Goal: Task Accomplishment & Management: Complete application form

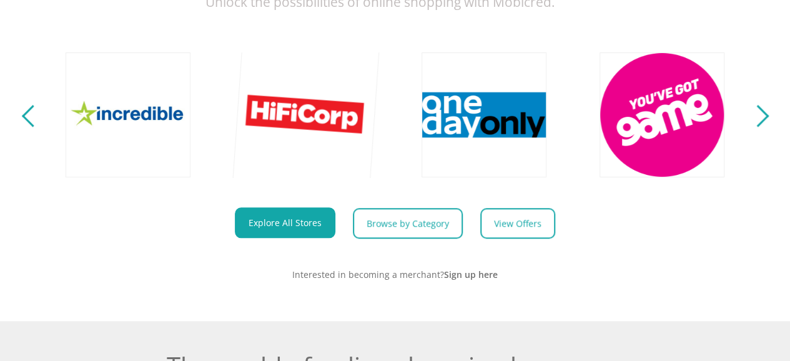
scroll to position [499, 0]
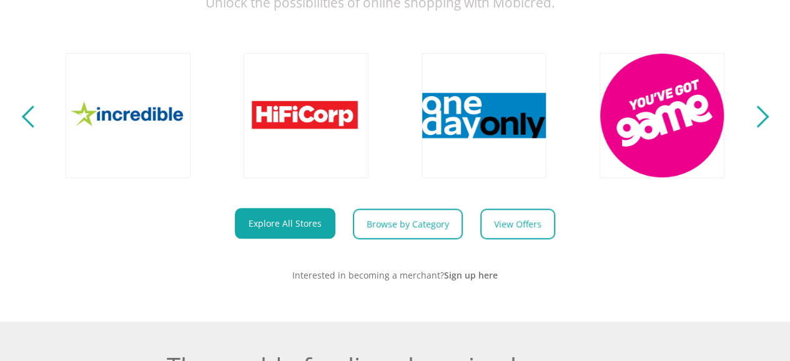
click at [758, 127] on div "Next" at bounding box center [757, 116] width 22 height 22
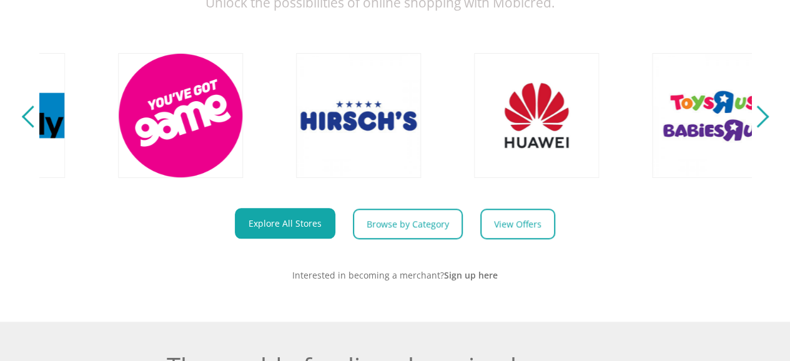
scroll to position [0, 2846]
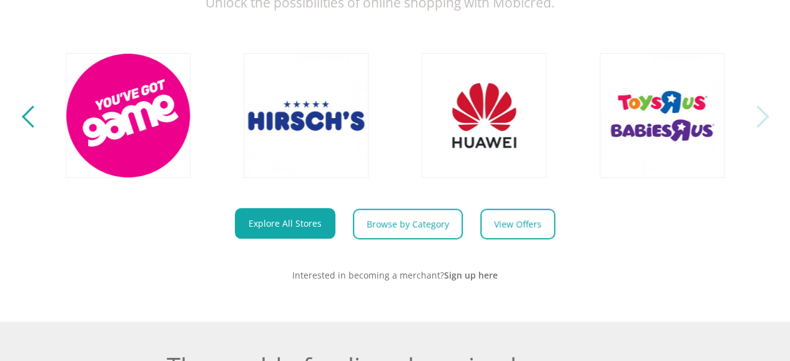
click at [758, 125] on div "Next" at bounding box center [757, 116] width 22 height 22
click at [29, 127] on div "Previous" at bounding box center [32, 116] width 22 height 22
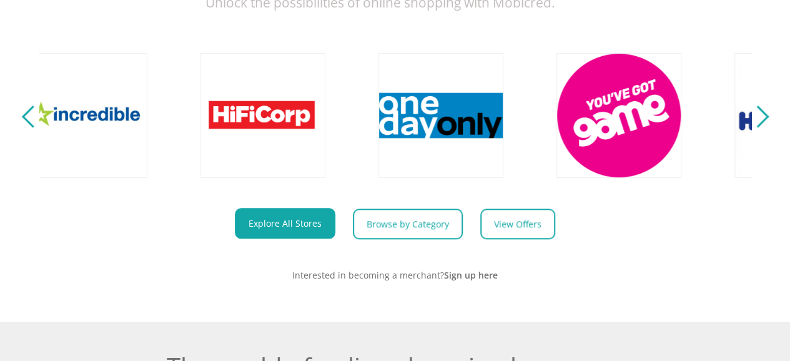
scroll to position [0, 2135]
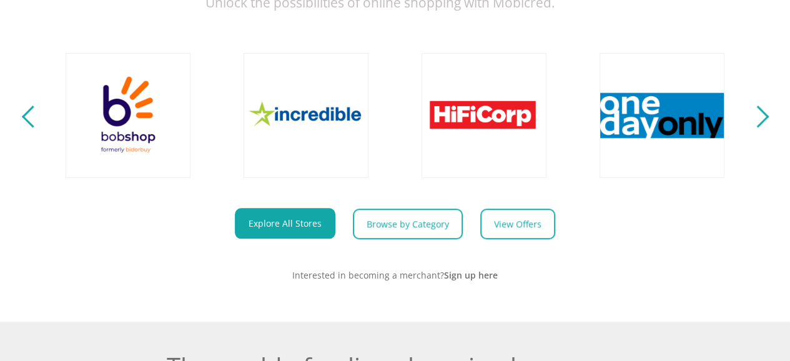
click at [29, 127] on div "Previous" at bounding box center [32, 116] width 22 height 22
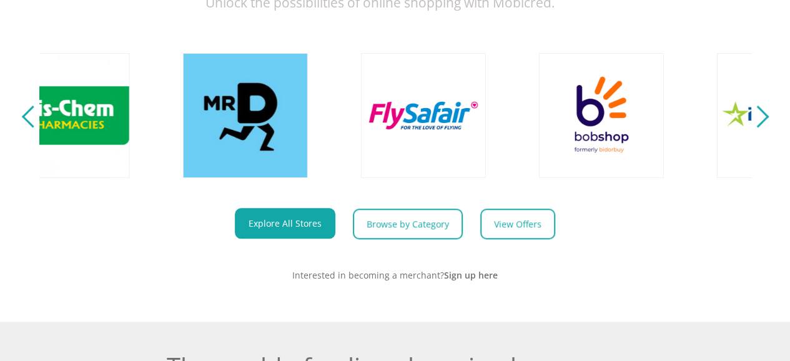
scroll to position [0, 1423]
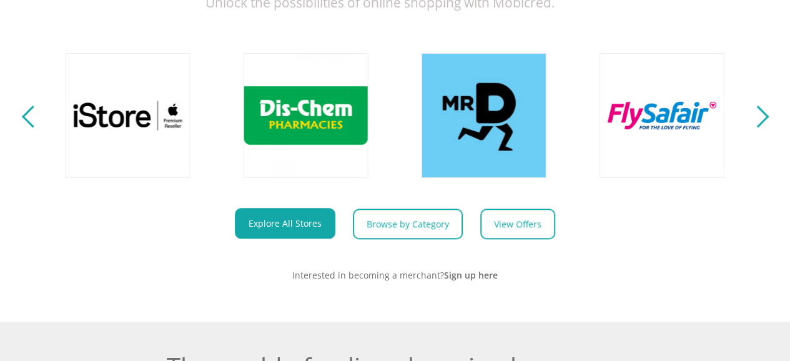
click at [29, 126] on div "Previous" at bounding box center [32, 116] width 22 height 22
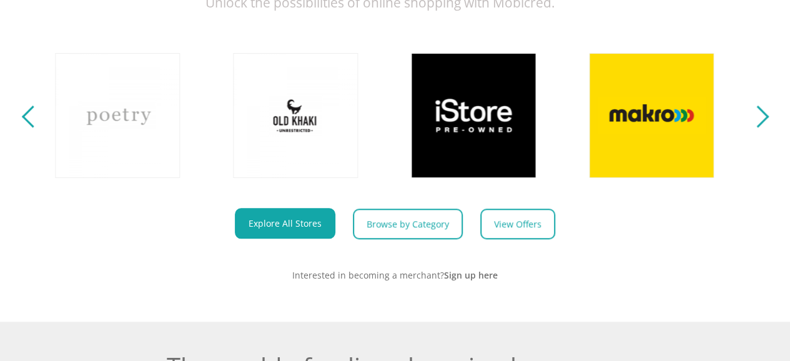
scroll to position [0, 712]
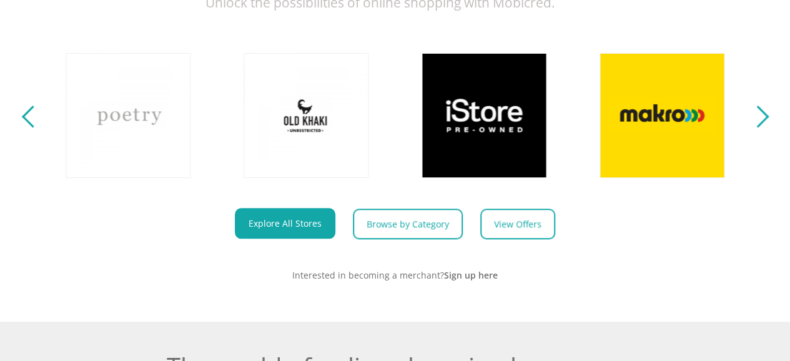
click at [29, 126] on div "Previous" at bounding box center [32, 116] width 22 height 22
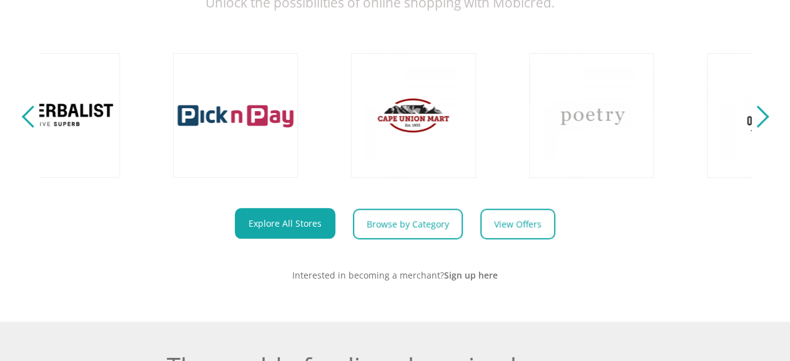
scroll to position [0, 0]
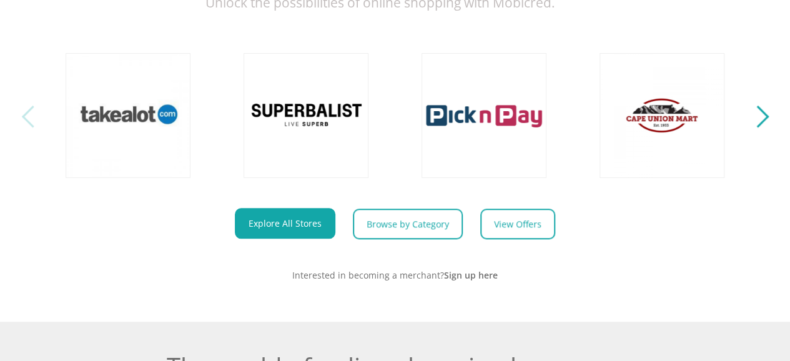
click at [25, 127] on div "Previous" at bounding box center [32, 116] width 22 height 22
click at [759, 125] on div "Next" at bounding box center [757, 116] width 22 height 22
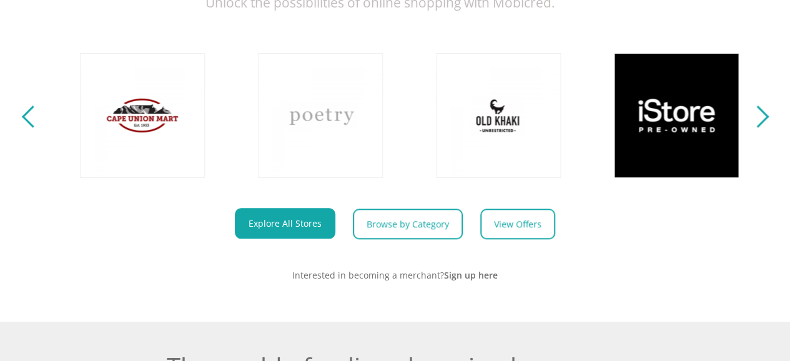
scroll to position [0, 712]
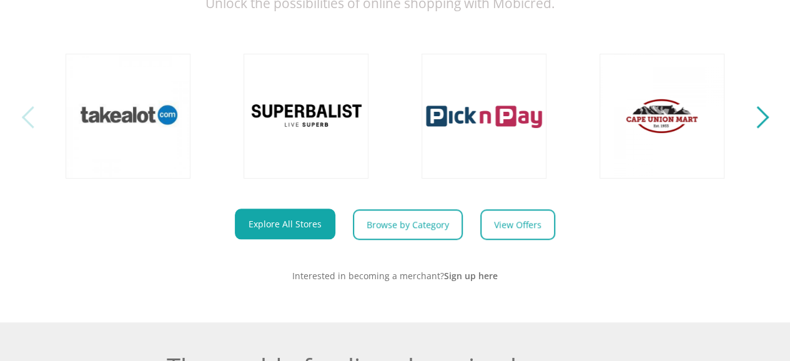
scroll to position [562, 0]
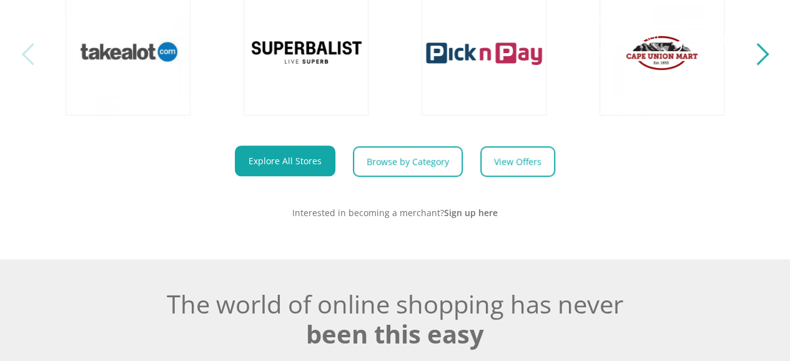
click at [765, 68] on nav "Get Started Open an Account Account Holder Login Help" at bounding box center [395, 37] width 790 height 74
click at [760, 67] on nav "Get Started Open an Account Account Holder Login Help" at bounding box center [395, 37] width 790 height 74
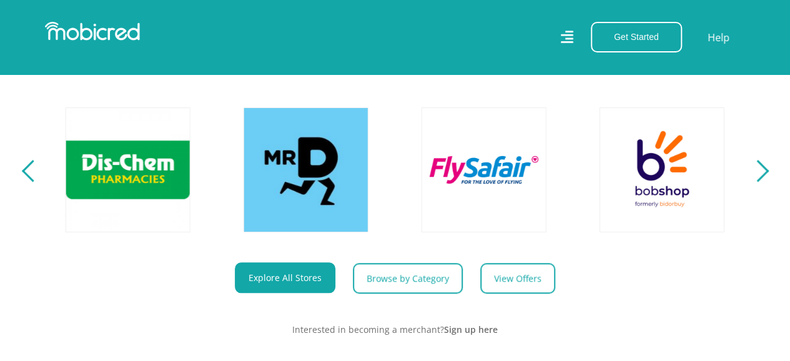
scroll to position [374, 0]
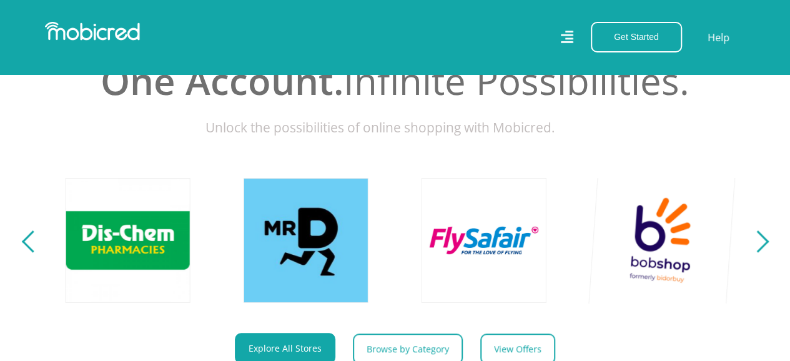
click at [657, 237] on link at bounding box center [662, 240] width 147 height 147
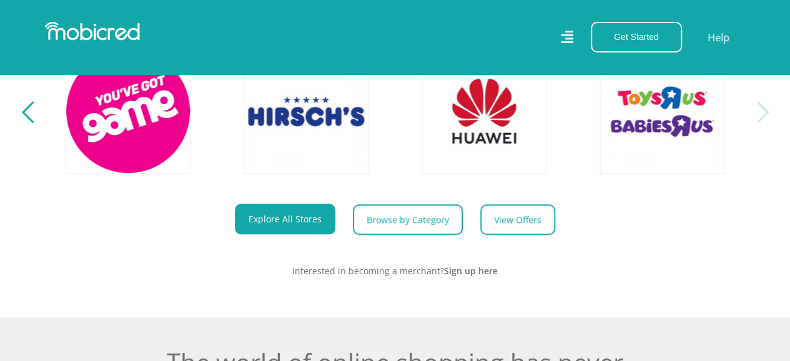
scroll to position [312, 0]
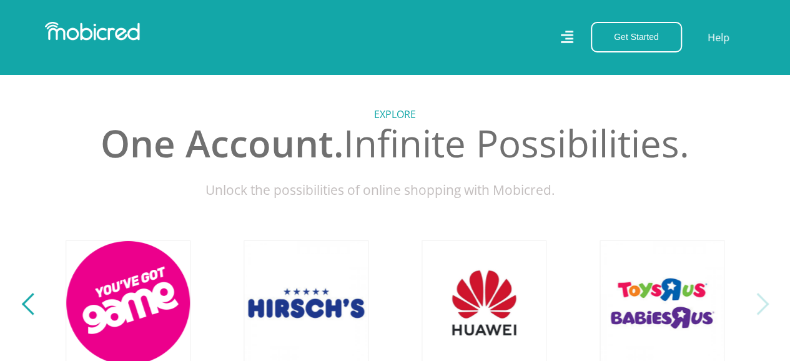
click at [22, 308] on section "Explore One Account. Infinite Possibilities. Unlock the possibilities of online…" at bounding box center [395, 279] width 790 height 460
click at [26, 310] on div "Previous" at bounding box center [32, 304] width 22 height 22
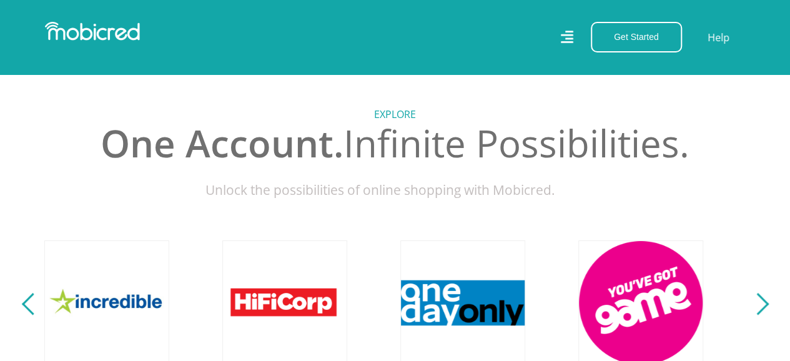
scroll to position [0, 2135]
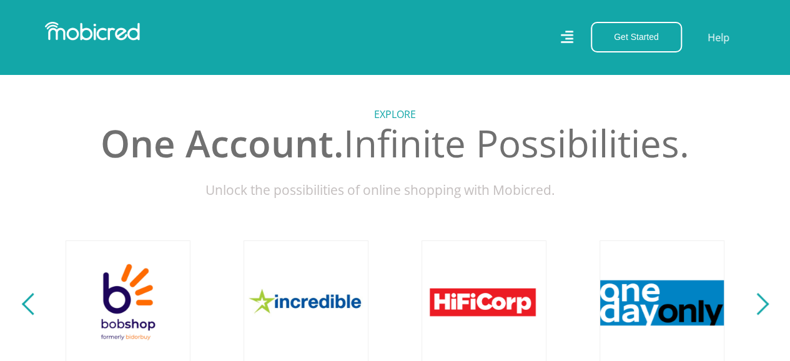
click at [26, 315] on div "Previous" at bounding box center [32, 304] width 22 height 22
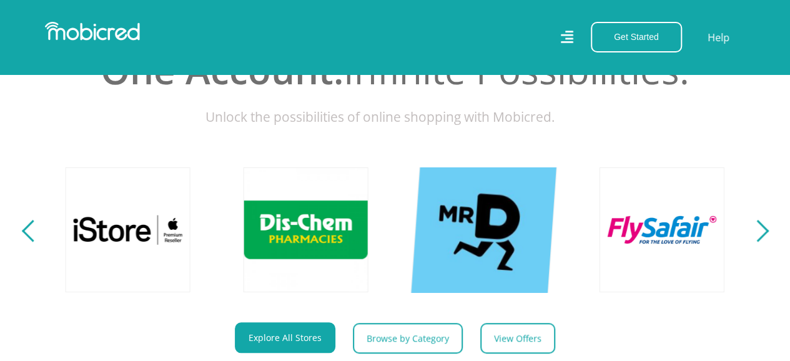
scroll to position [499, 0]
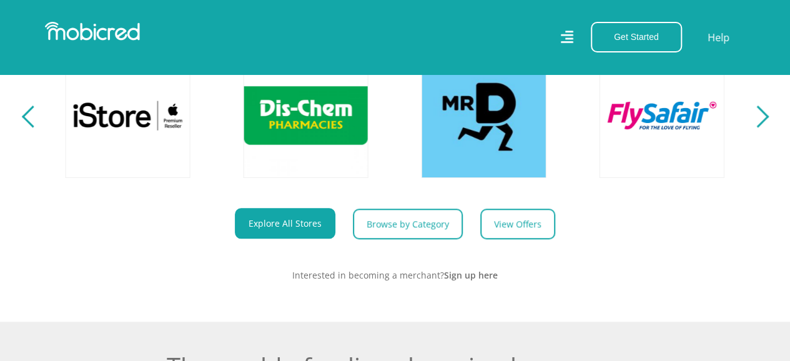
click at [26, 123] on div "Previous" at bounding box center [32, 116] width 22 height 22
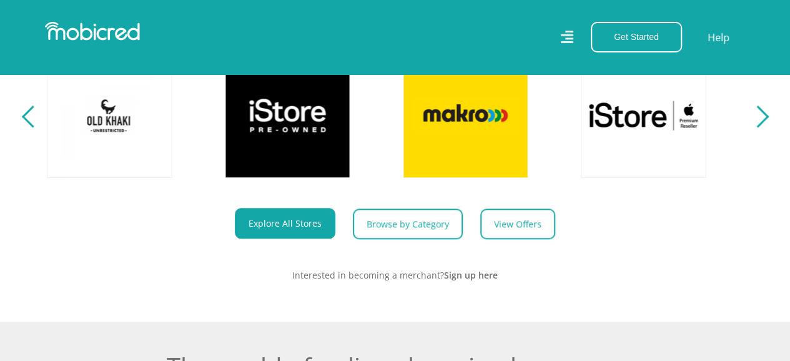
scroll to position [0, 712]
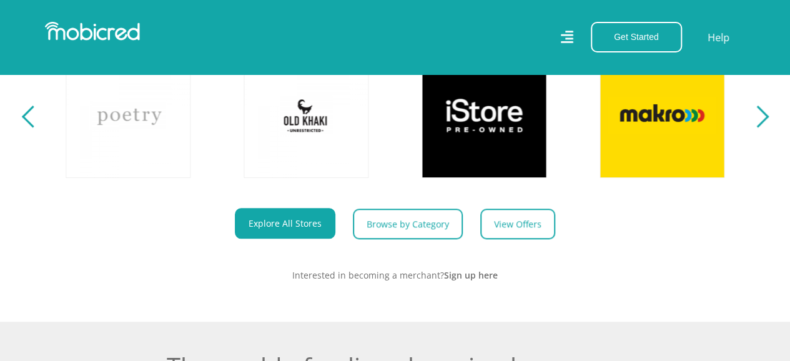
click at [27, 127] on div "Previous" at bounding box center [32, 116] width 22 height 22
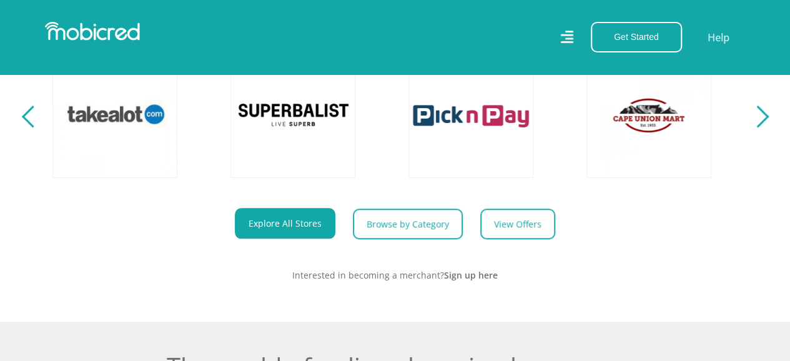
scroll to position [0, 0]
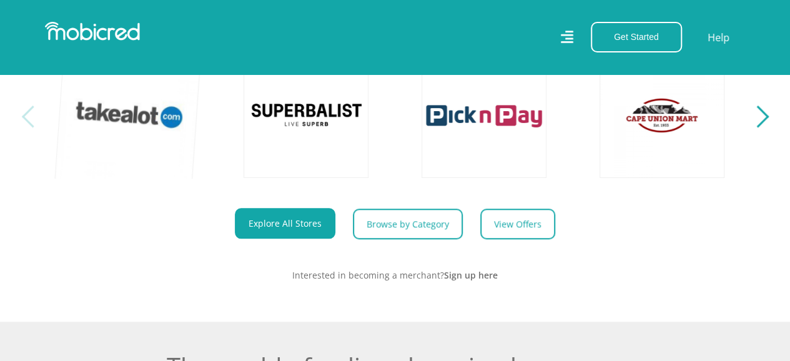
click at [139, 129] on link at bounding box center [128, 115] width 147 height 147
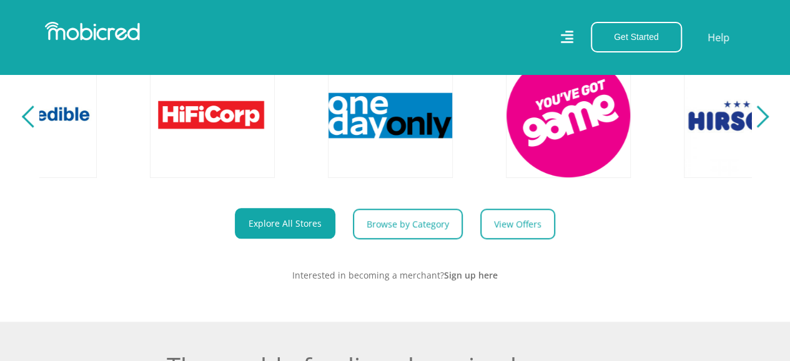
scroll to position [0, 2846]
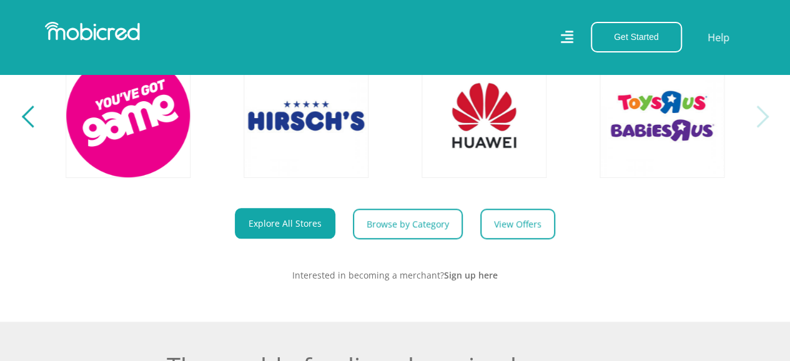
click at [24, 127] on div "Previous" at bounding box center [32, 116] width 22 height 22
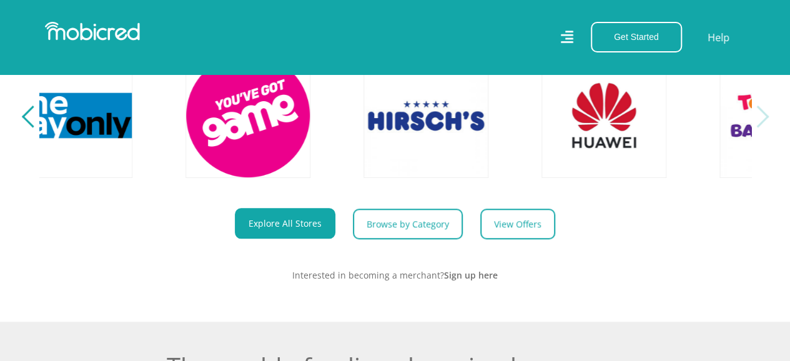
click at [24, 127] on div "Previous" at bounding box center [32, 116] width 22 height 22
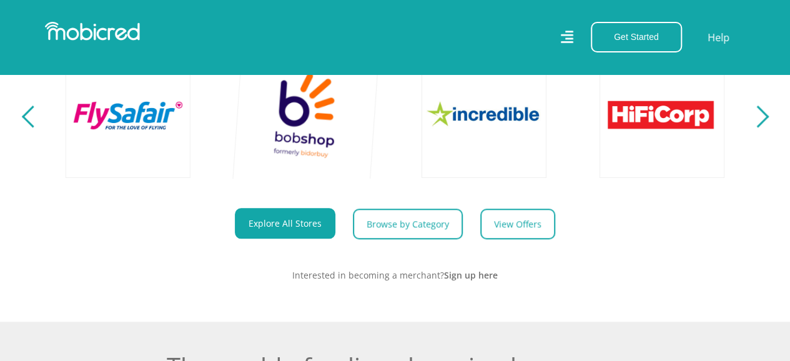
click at [310, 122] on link at bounding box center [306, 115] width 147 height 147
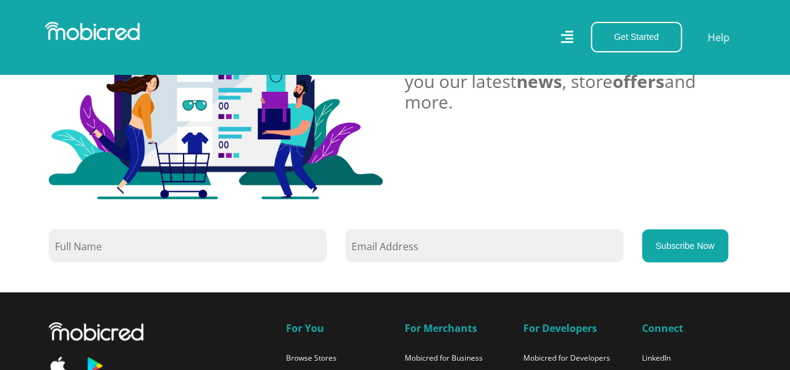
scroll to position [874, 0]
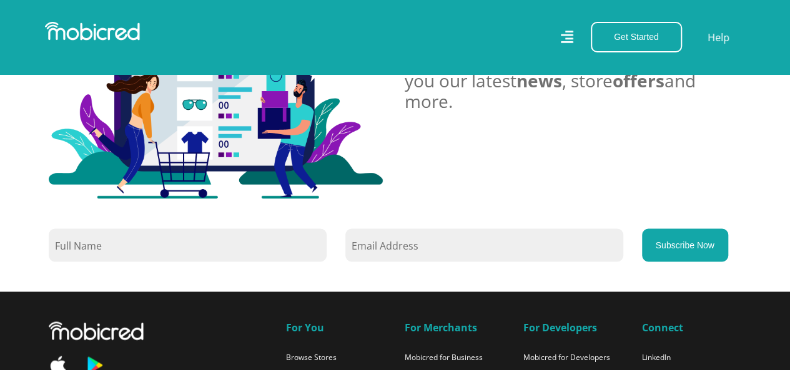
scroll to position [1061, 0]
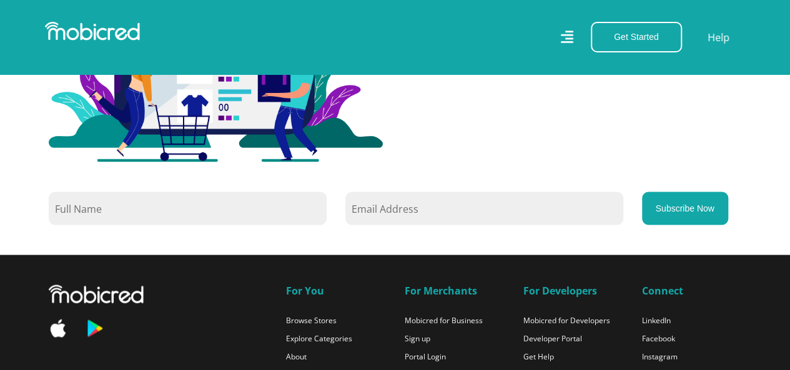
click at [90, 212] on input "text" at bounding box center [188, 208] width 278 height 33
type input "l"
type input "g"
type input "George Laka"
drag, startPoint x: 409, startPoint y: 204, endPoint x: 426, endPoint y: 204, distance: 16.2
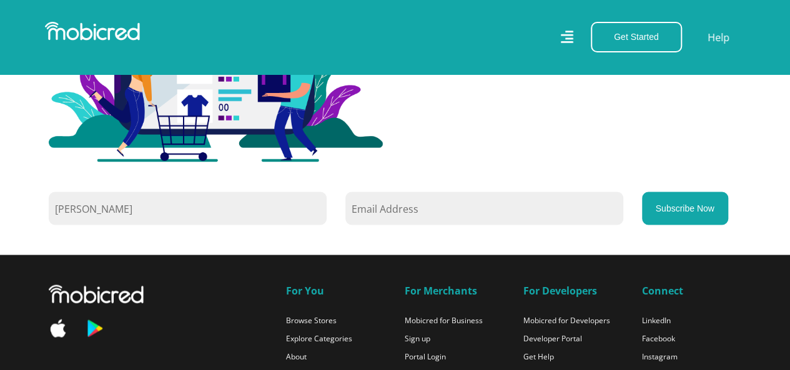
click at [409, 204] on input "email" at bounding box center [484, 208] width 278 height 33
type input "lakageorge28@gmail.com"
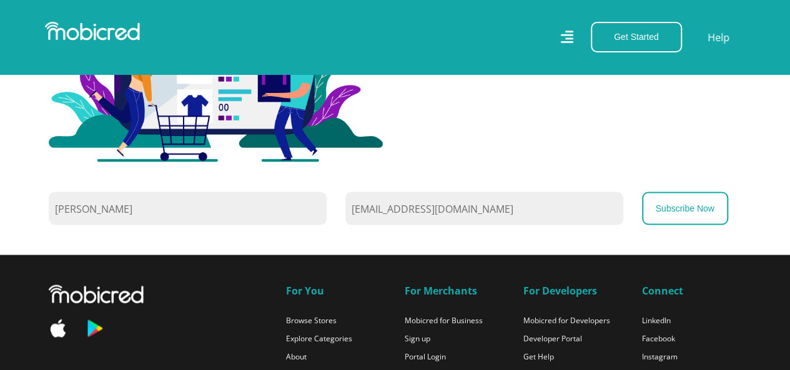
click at [693, 204] on button "Subscribe Now" at bounding box center [685, 208] width 86 height 33
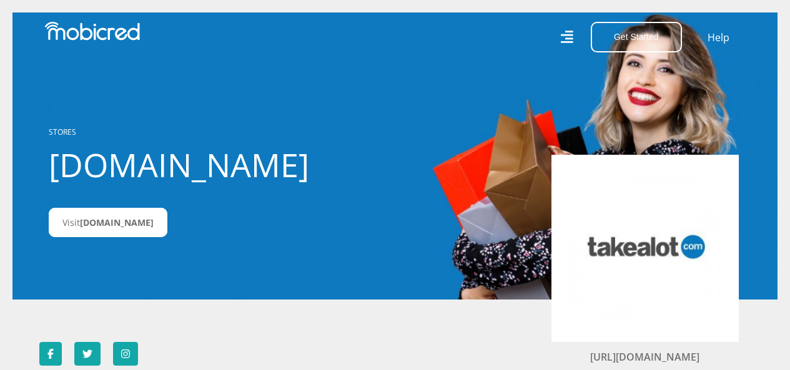
scroll to position [1061, 0]
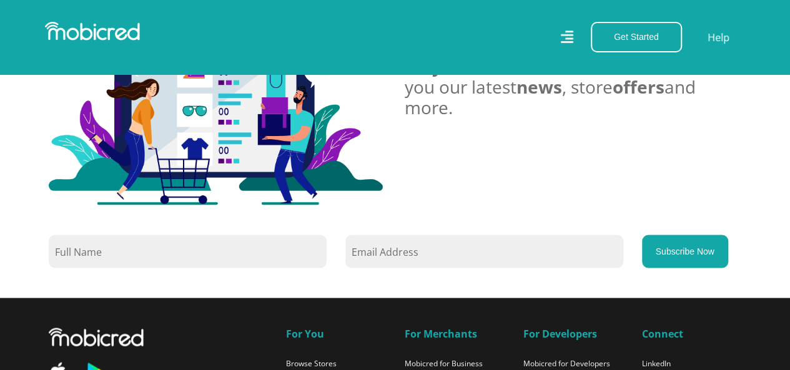
scroll to position [1123, 0]
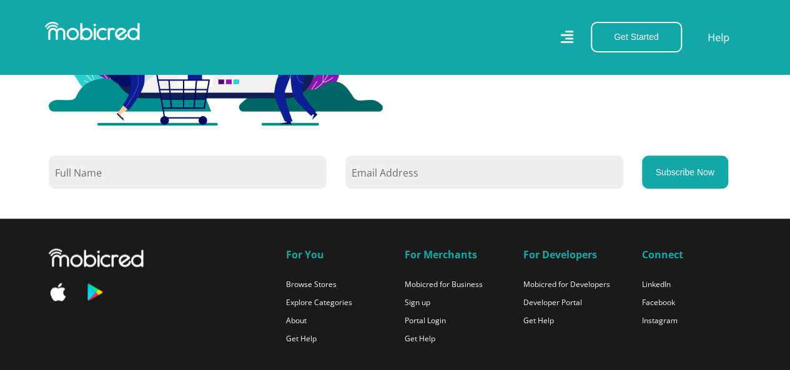
click at [150, 173] on input "text" at bounding box center [188, 171] width 278 height 33
type input "[PERSON_NAME]"
click at [409, 164] on input "email" at bounding box center [484, 171] width 278 height 33
type input "[EMAIL_ADDRESS][DOMAIN_NAME]"
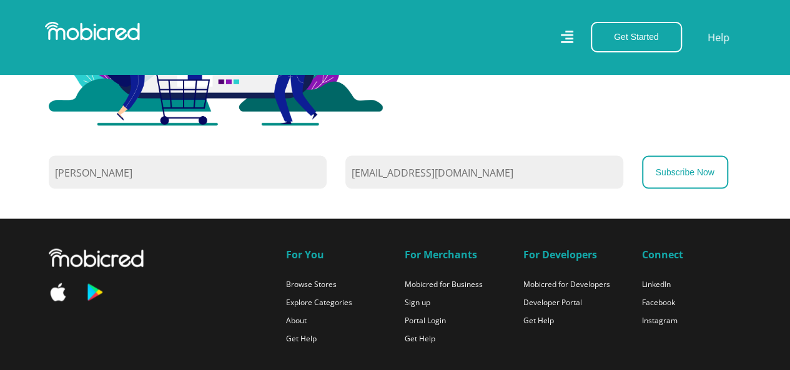
click at [695, 172] on button "Subscribe Now" at bounding box center [685, 171] width 86 height 33
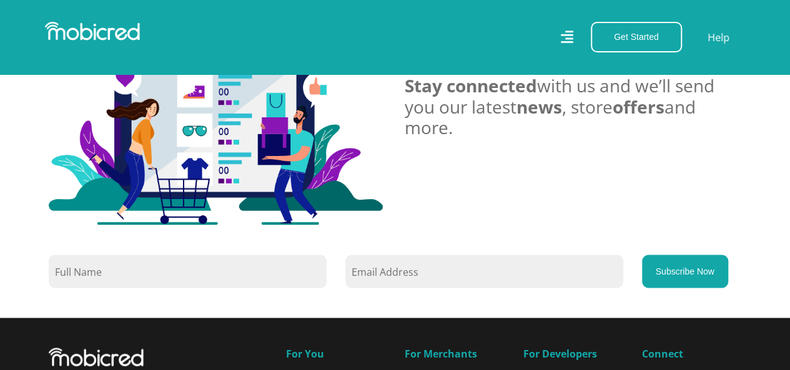
scroll to position [1123, 0]
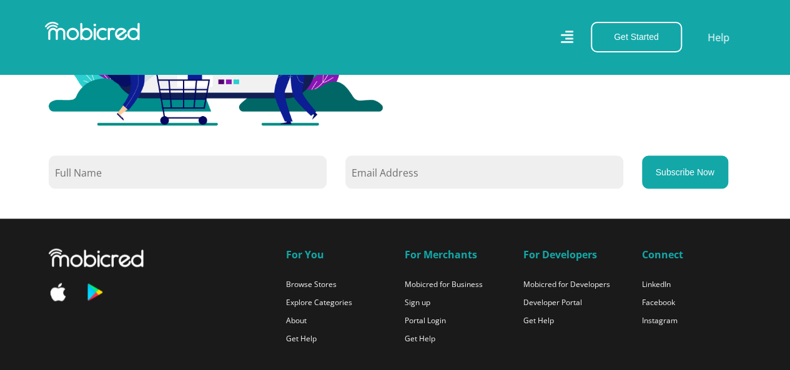
click at [212, 185] on input "text" at bounding box center [188, 171] width 278 height 33
type input "[PERSON_NAME]"
drag, startPoint x: 438, startPoint y: 170, endPoint x: 453, endPoint y: 170, distance: 15.0
click at [438, 170] on input "email" at bounding box center [484, 171] width 278 height 33
type input "[EMAIL_ADDRESS][DOMAIN_NAME]"
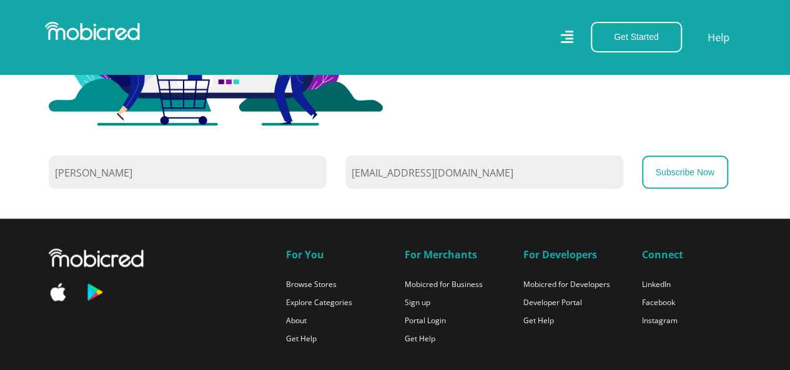
click at [710, 165] on button "Subscribe Now" at bounding box center [685, 171] width 86 height 33
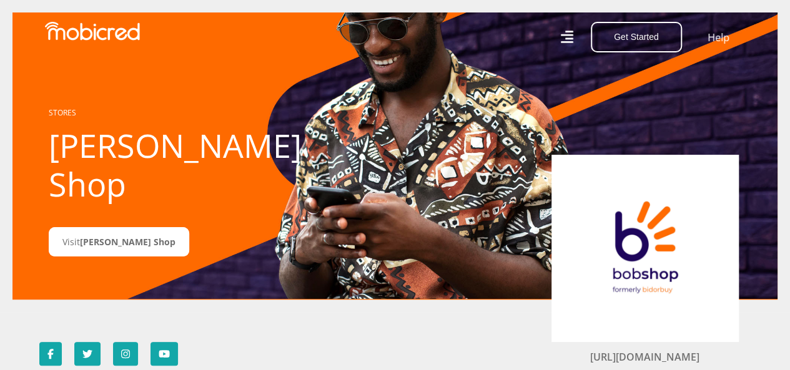
click at [91, 238] on div at bounding box center [394, 156] width 765 height 370
click at [90, 236] on span "Bob Shop" at bounding box center [127, 242] width 95 height 12
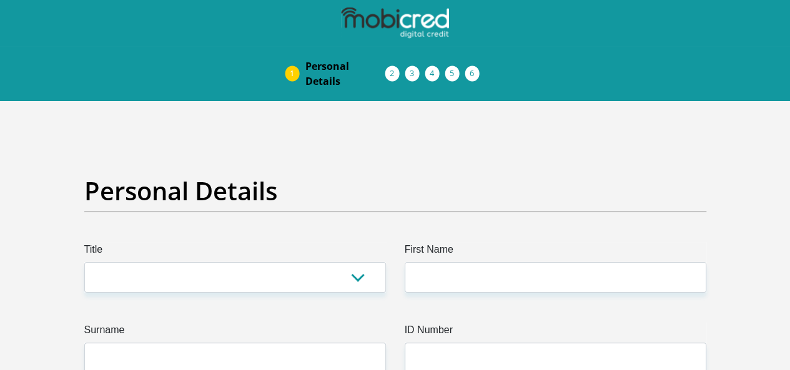
select select "Mr"
click at [84, 262] on select "Mr Ms Mrs Dr [PERSON_NAME]" at bounding box center [234, 277] width 301 height 31
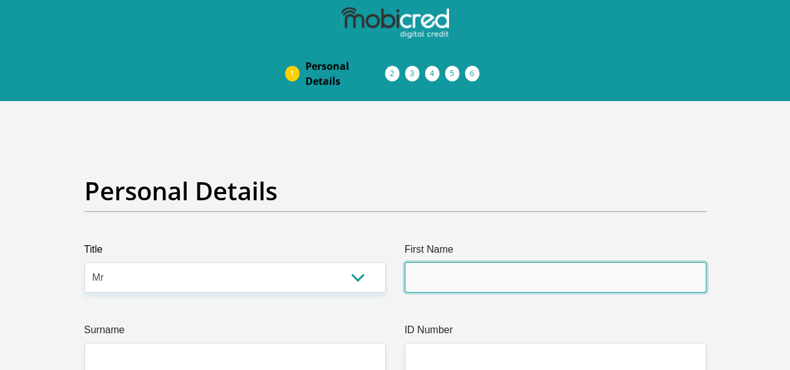
click at [466, 262] on input "First Name" at bounding box center [554, 277] width 301 height 31
type input "Laka"
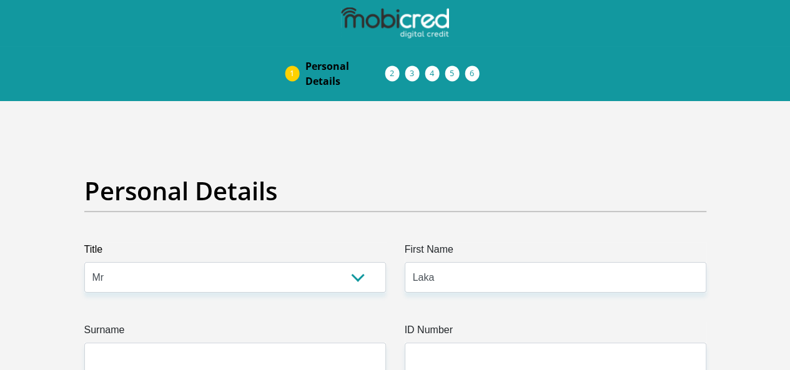
type input "George"
select select "ZAF"
type input "House 11707"
type input "Rustenburg"
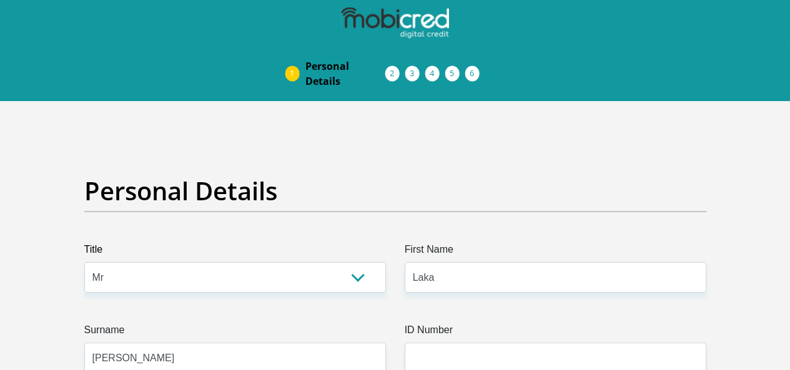
type input "Rustenburg"
type input "0300"
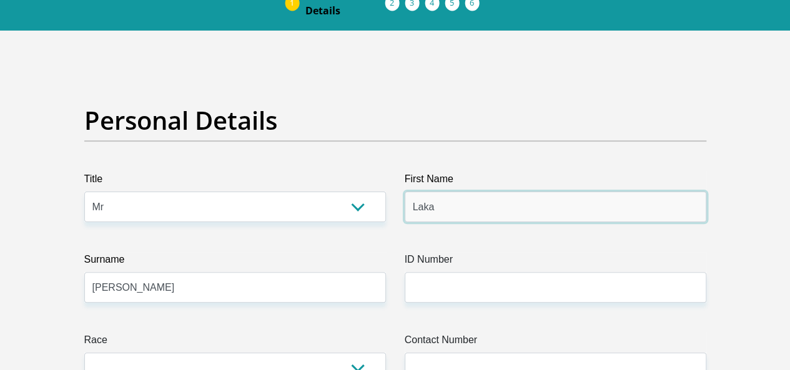
scroll to position [125, 0]
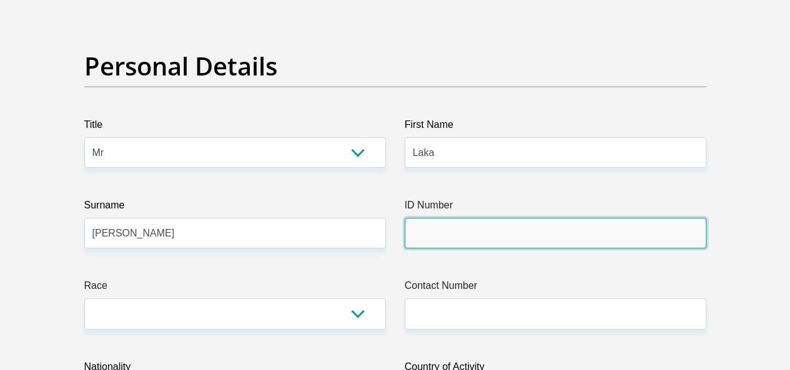
click at [508, 218] on input "ID Number" at bounding box center [554, 233] width 301 height 31
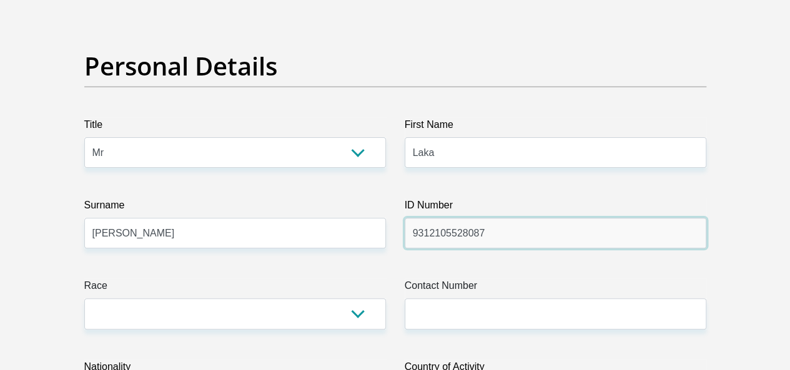
type input "9312105528087"
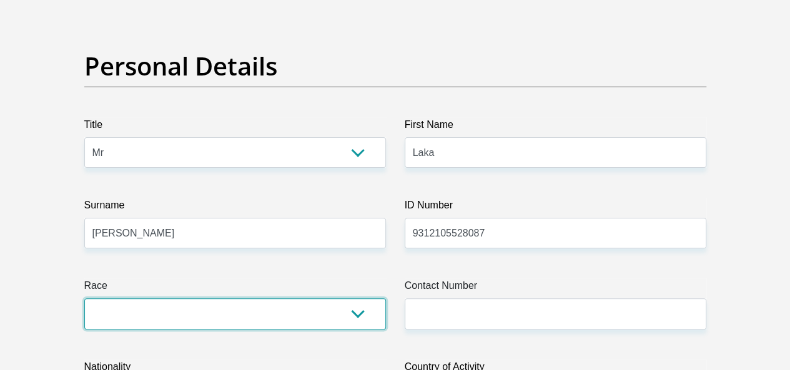
click at [295, 298] on select "Black Coloured Indian White Other" at bounding box center [234, 313] width 301 height 31
select select "1"
click at [84, 298] on select "Black Coloured Indian White Other" at bounding box center [234, 313] width 301 height 31
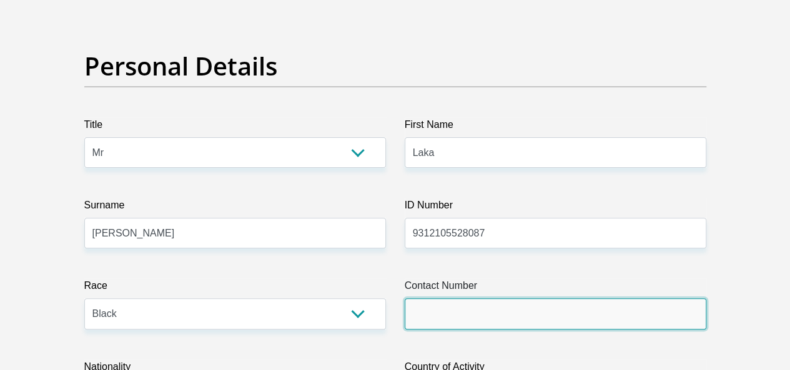
click at [462, 298] on input "Contact Number" at bounding box center [554, 313] width 301 height 31
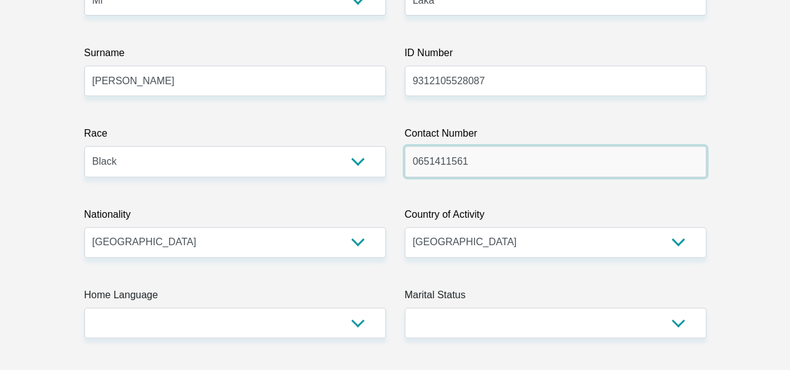
scroll to position [312, 0]
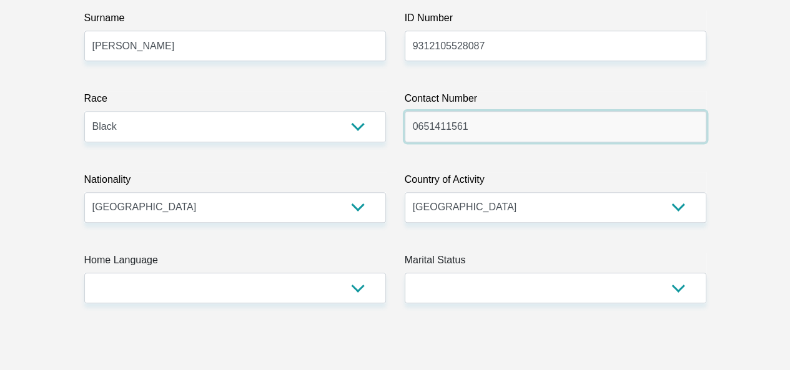
type input "0651411561"
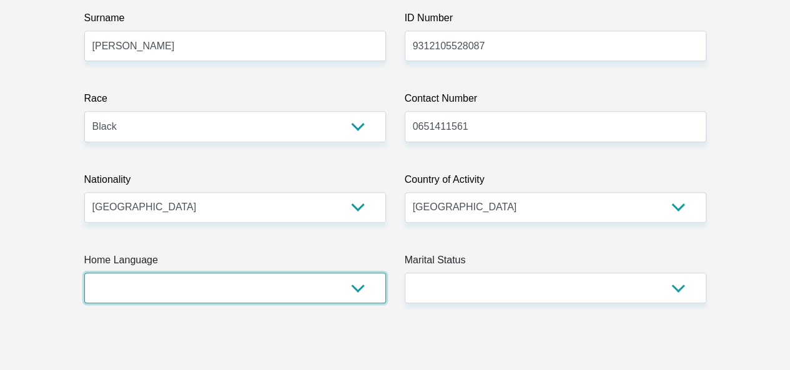
click at [223, 273] on select "Afrikaans English Sepedi South Ndebele Southern Sotho Swati Tsonga Tswana Venda…" at bounding box center [234, 288] width 301 height 31
select select "tsn"
click at [84, 273] on select "Afrikaans English Sepedi South Ndebele Southern Sotho Swati Tsonga Tswana Venda…" at bounding box center [234, 288] width 301 height 31
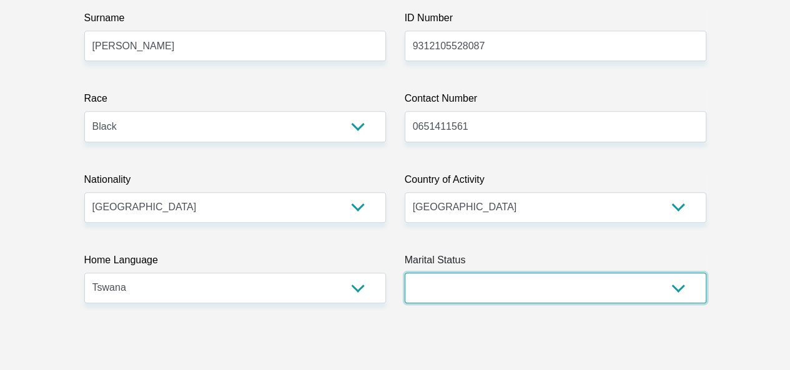
click at [446, 273] on select "Married ANC Single Divorced Widowed Married COP or Customary Law" at bounding box center [554, 288] width 301 height 31
select select "2"
click at [404, 273] on select "Married ANC Single Divorced Widowed Married COP or Customary Law" at bounding box center [554, 288] width 301 height 31
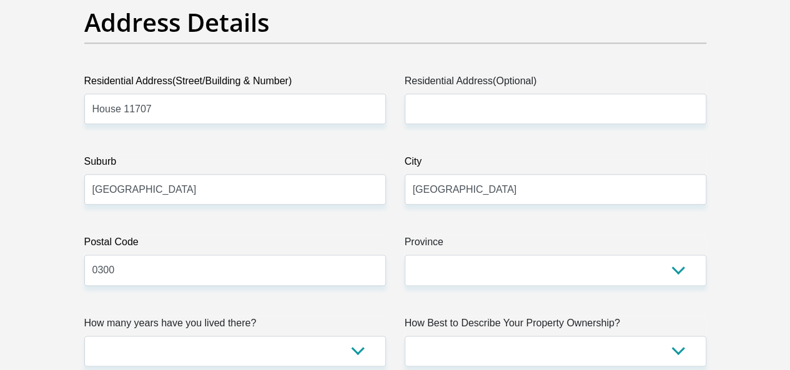
scroll to position [749, 0]
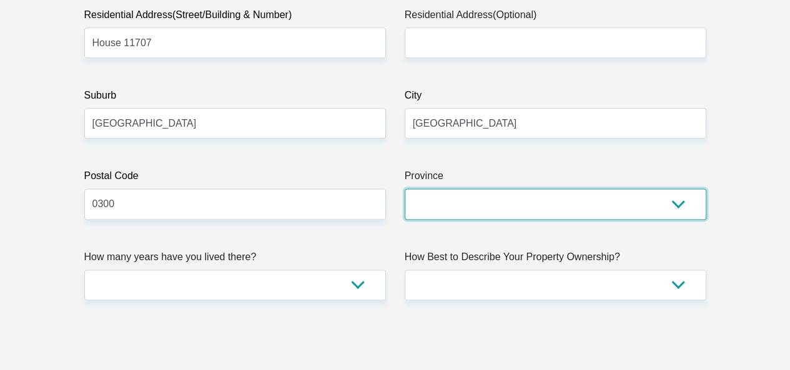
click at [554, 188] on select "Eastern Cape Free State Gauteng KwaZulu-Natal Limpopo Mpumalanga Northern Cape …" at bounding box center [554, 203] width 301 height 31
select select "North West"
click at [404, 188] on select "Eastern Cape Free State Gauteng KwaZulu-Natal Limpopo Mpumalanga Northern Cape …" at bounding box center [554, 203] width 301 height 31
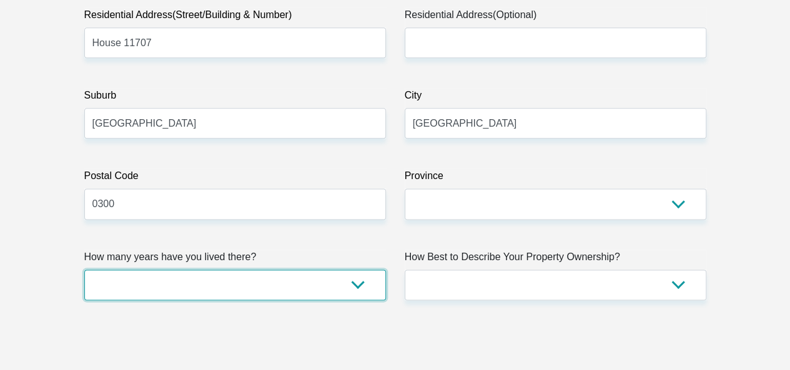
click at [161, 270] on select "less than 1 year 1-3 years 3-5 years 5+ years" at bounding box center [234, 285] width 301 height 31
select select "5"
click at [84, 270] on select "less than 1 year 1-3 years 3-5 years 5+ years" at bounding box center [234, 285] width 301 height 31
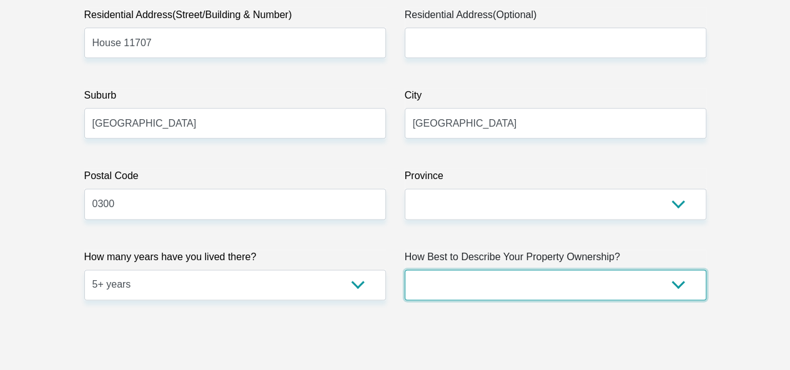
click at [467, 270] on select "Owned Rented Family Owned Company Dwelling" at bounding box center [554, 285] width 301 height 31
select select "parents"
click at [404, 270] on select "Owned Rented Family Owned Company Dwelling" at bounding box center [554, 285] width 301 height 31
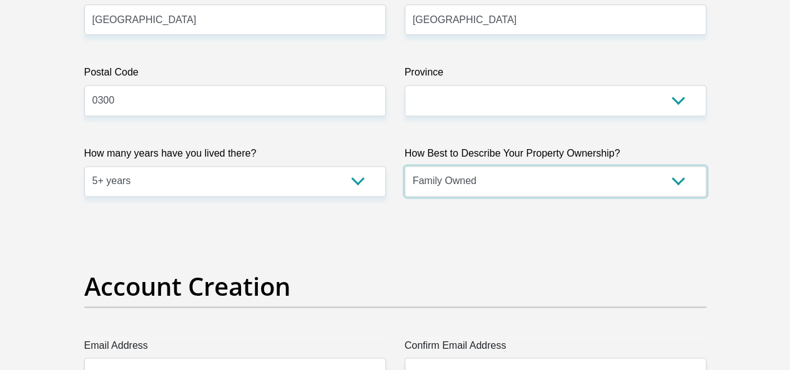
scroll to position [936, 0]
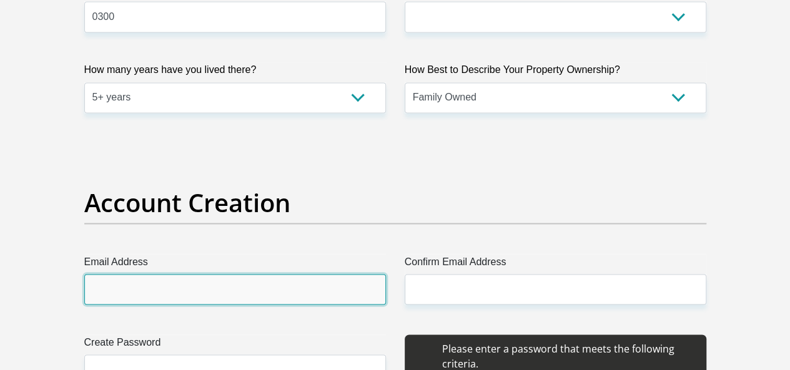
click at [132, 274] on input "Email Address" at bounding box center [234, 289] width 301 height 31
type input "lakageorge28@gmail.com"
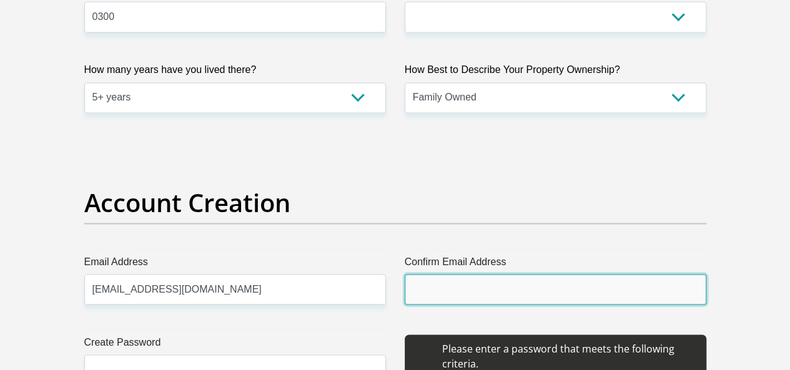
type input "lakageorge28@gmail.com"
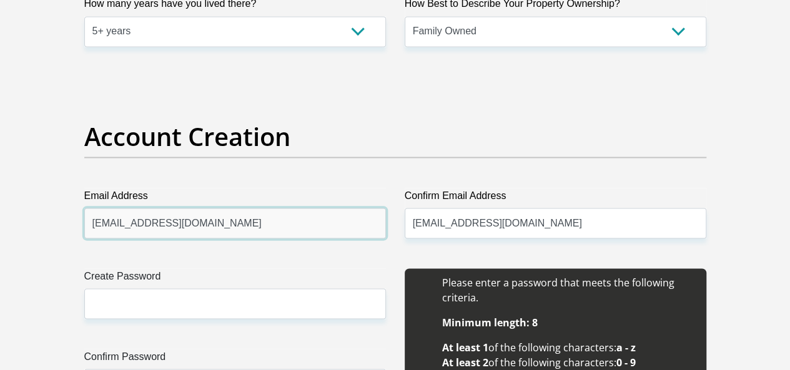
scroll to position [1061, 0]
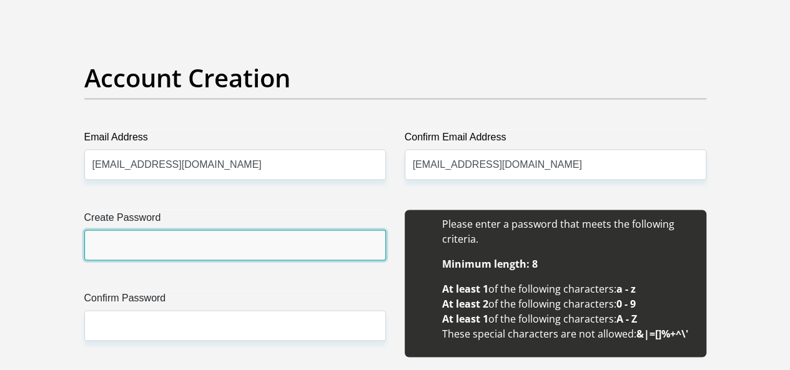
click at [139, 230] on input "Create Password" at bounding box center [234, 245] width 301 height 31
type input "1652Lg1993!"
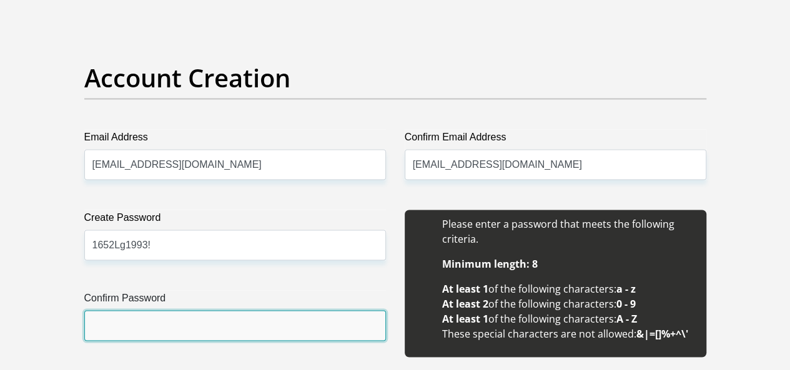
click at [177, 310] on input "Confirm Password" at bounding box center [234, 325] width 301 height 31
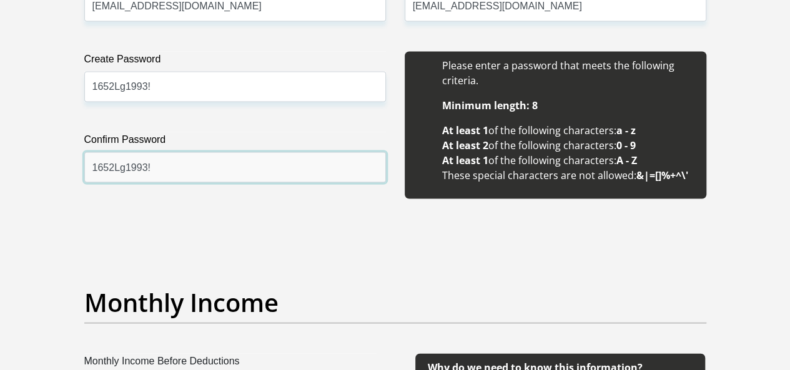
scroll to position [1373, 0]
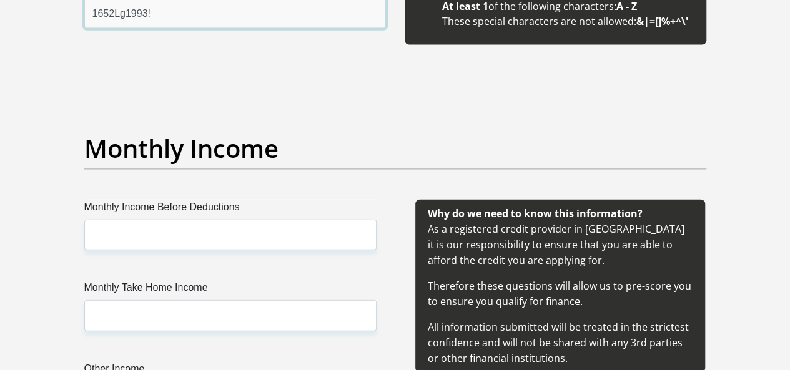
type input "1652Lg1993!"
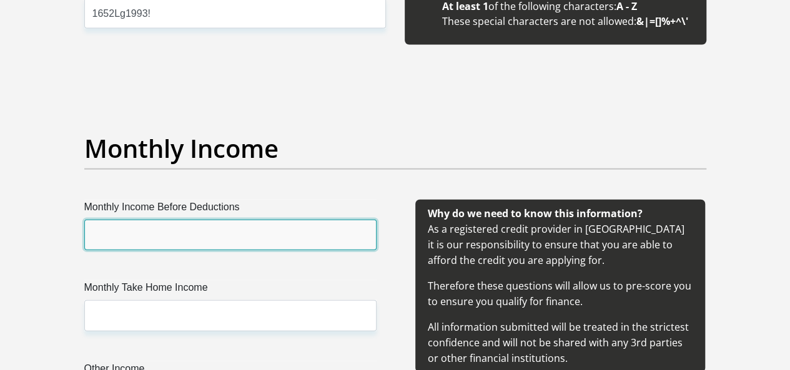
click at [107, 220] on input "Monthly Income Before Deductions" at bounding box center [230, 235] width 292 height 31
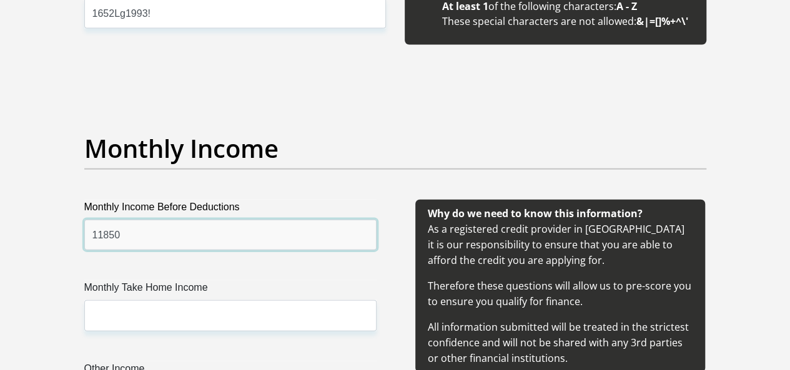
type input "11850"
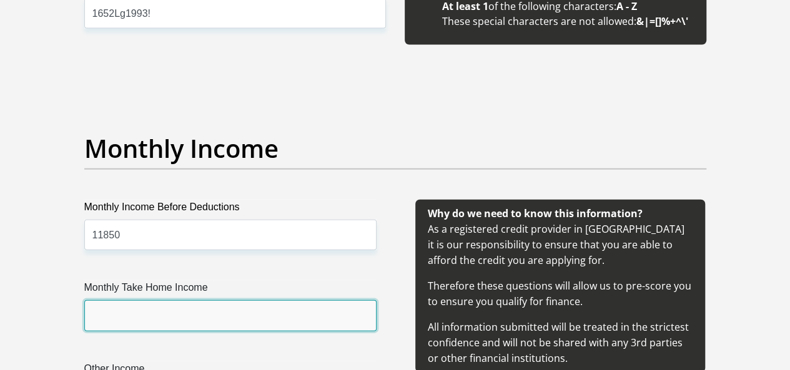
click at [130, 300] on input "Monthly Take Home Income" at bounding box center [230, 315] width 292 height 31
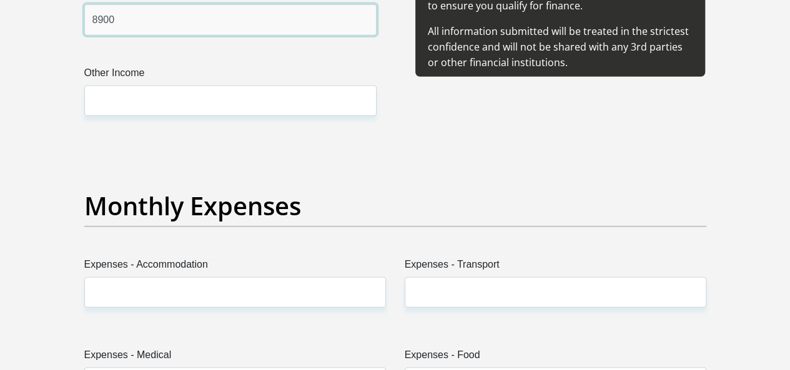
scroll to position [1498, 0]
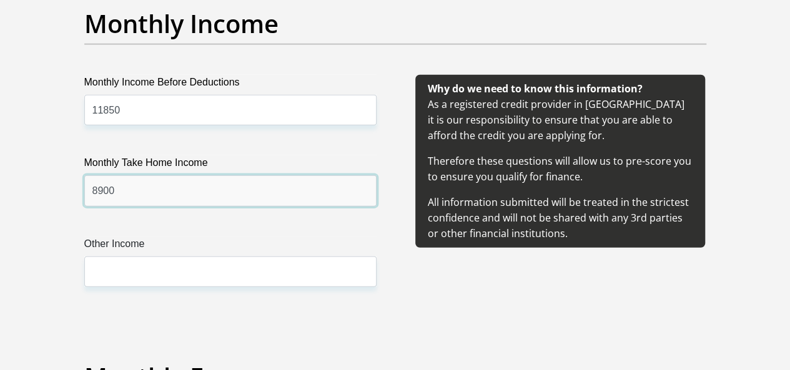
type input "8900"
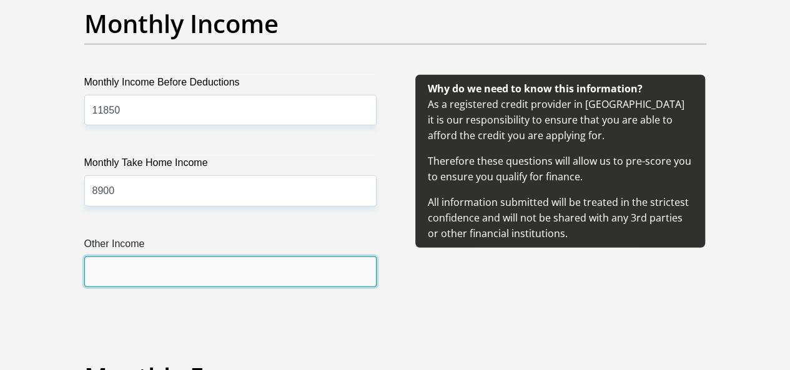
click at [133, 257] on input "Other Income" at bounding box center [230, 272] width 292 height 31
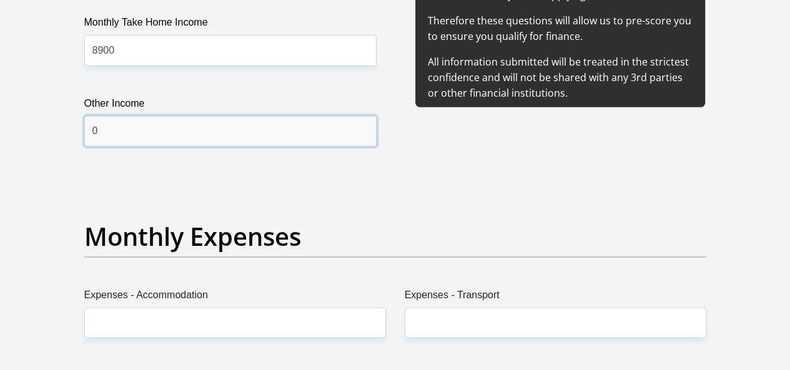
scroll to position [1748, 0]
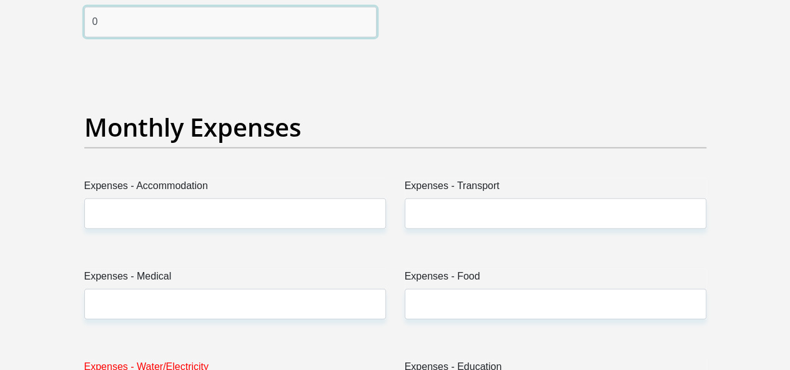
type input "0"
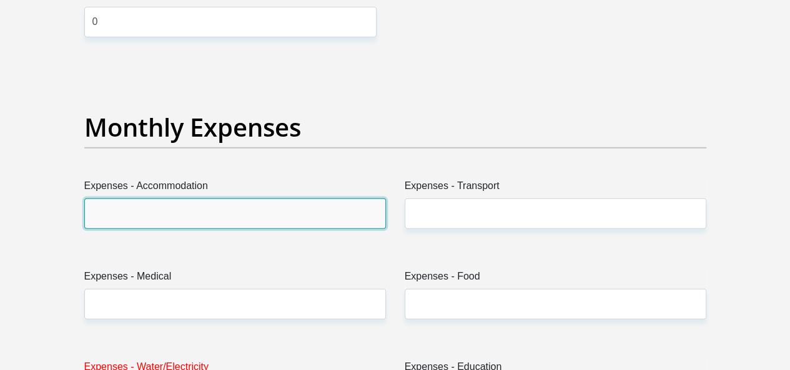
click at [137, 198] on input "Expenses - Accommodation" at bounding box center [234, 213] width 301 height 31
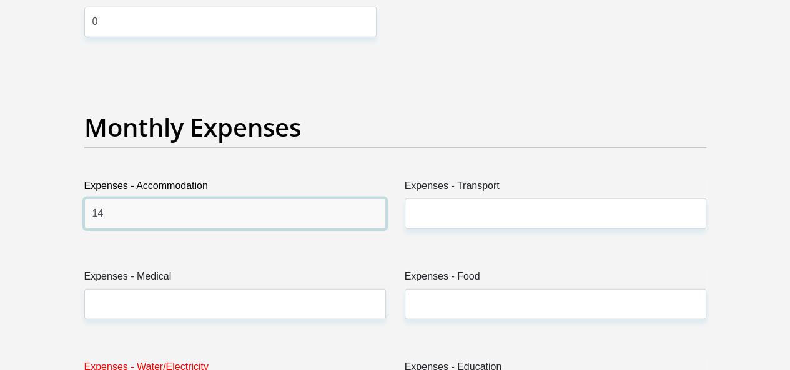
type input "1"
type input "0"
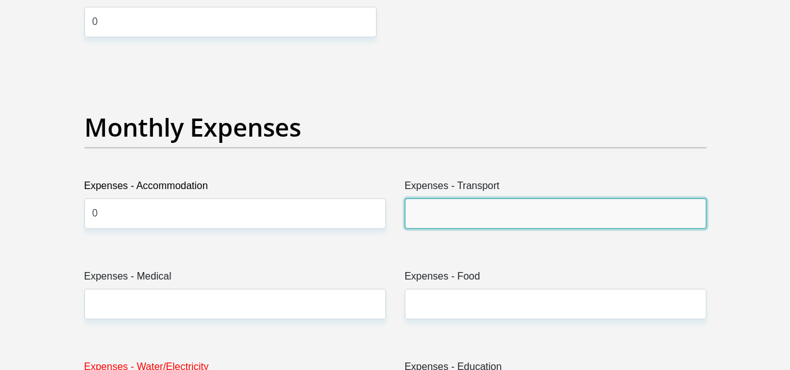
click at [448, 198] on input "Expenses - Transport" at bounding box center [554, 213] width 301 height 31
type input "0"
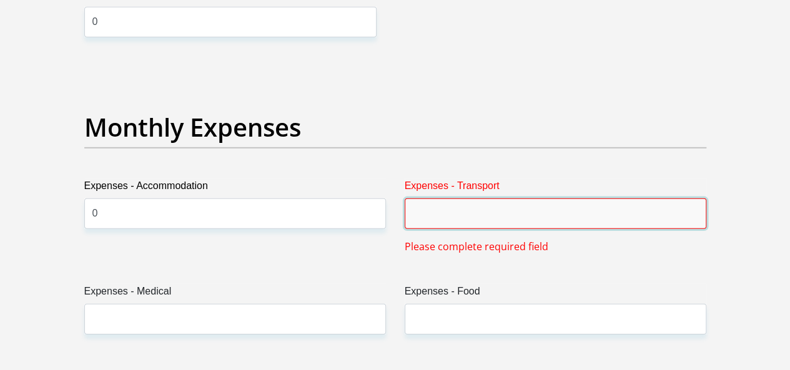
type input "5"
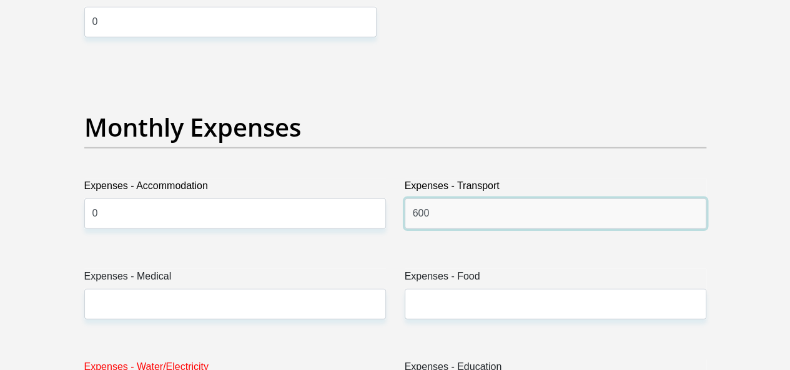
type input "600"
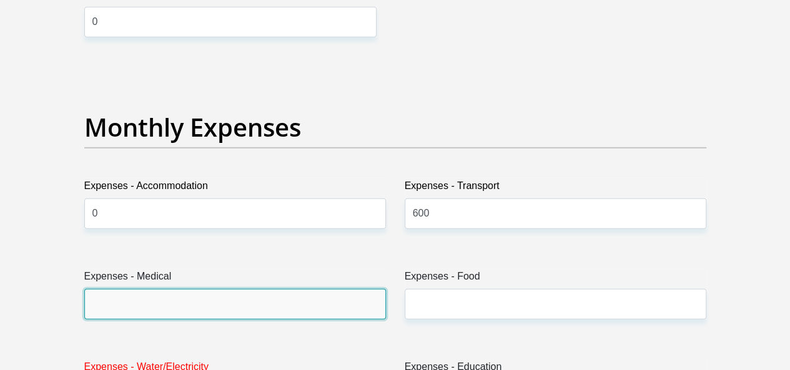
click at [181, 289] on input "Expenses - Medical" at bounding box center [234, 304] width 301 height 31
type input "1665"
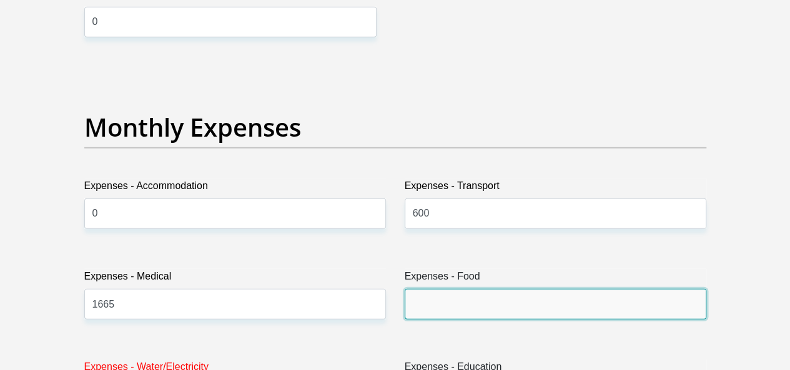
click at [438, 289] on input "Expenses - Food" at bounding box center [554, 304] width 301 height 31
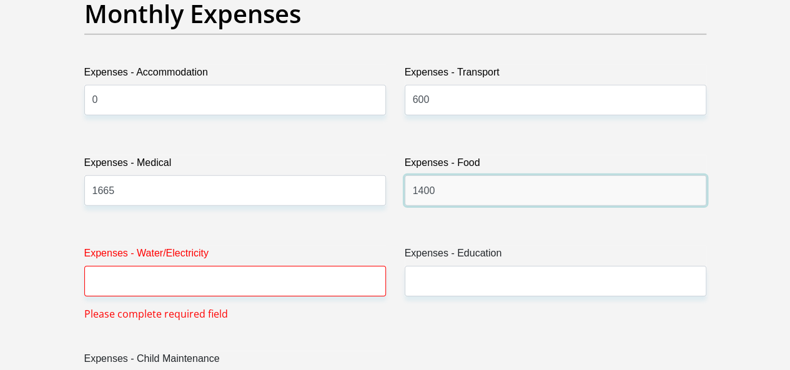
scroll to position [1935, 0]
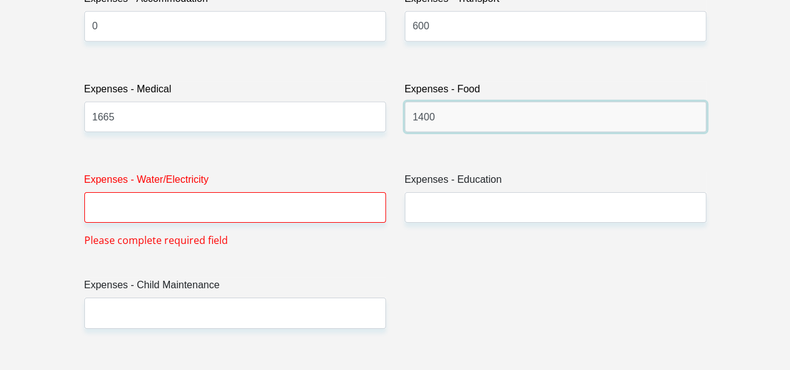
type input "1400"
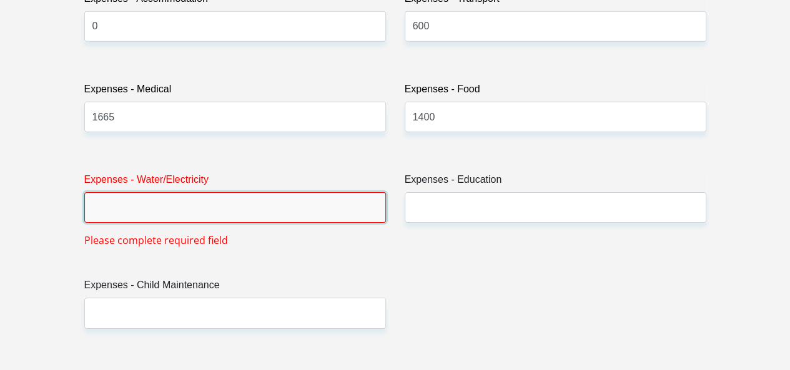
click at [137, 192] on input "Expenses - Water/Electricity" at bounding box center [234, 207] width 301 height 31
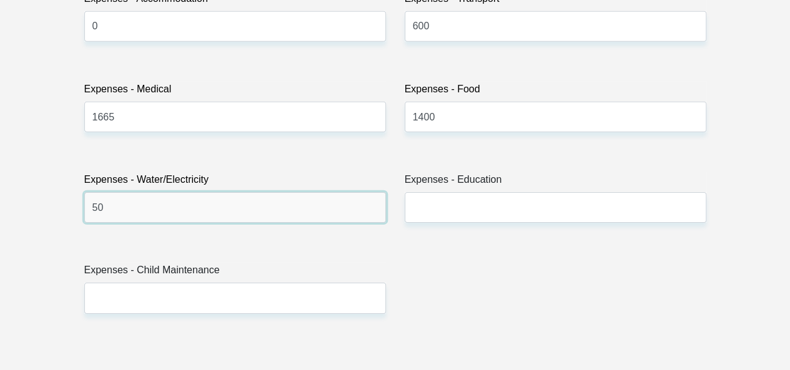
type input "5"
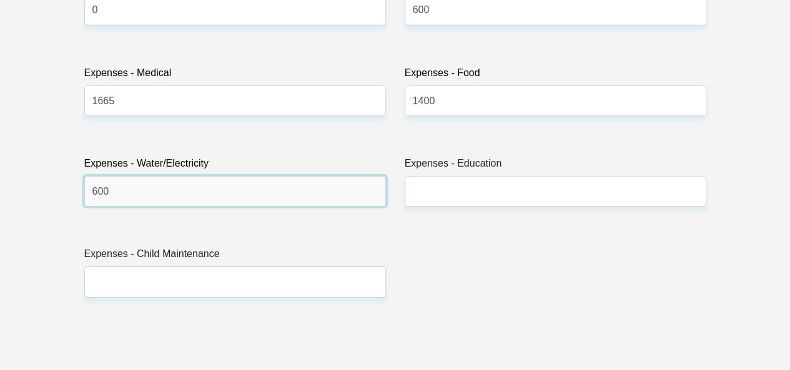
scroll to position [1997, 0]
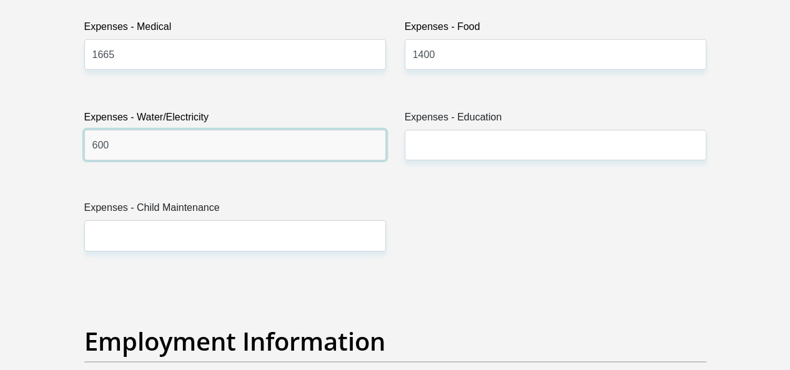
type input "600"
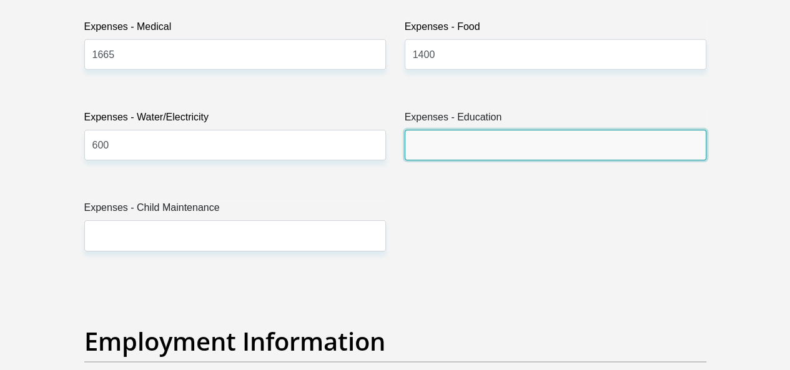
click at [472, 130] on input "Expenses - Education" at bounding box center [554, 145] width 301 height 31
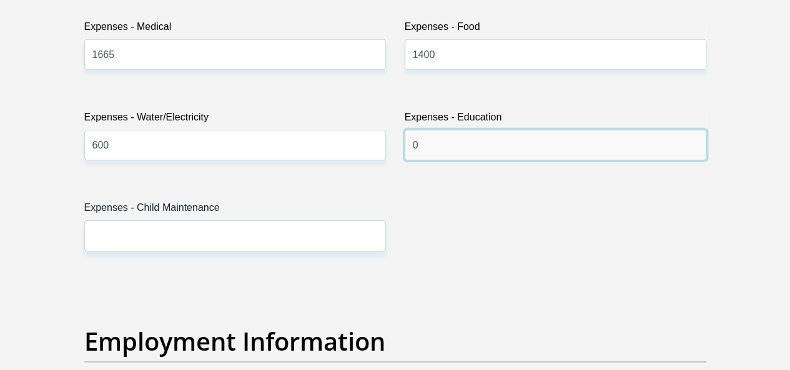
type input "0"
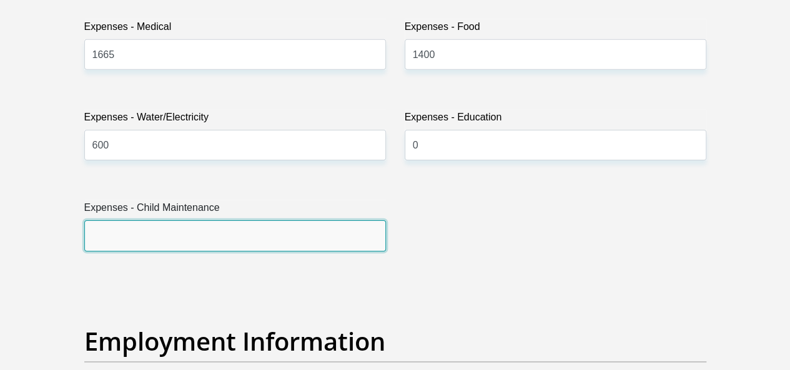
click at [121, 220] on input "Expenses - Child Maintenance" at bounding box center [234, 235] width 301 height 31
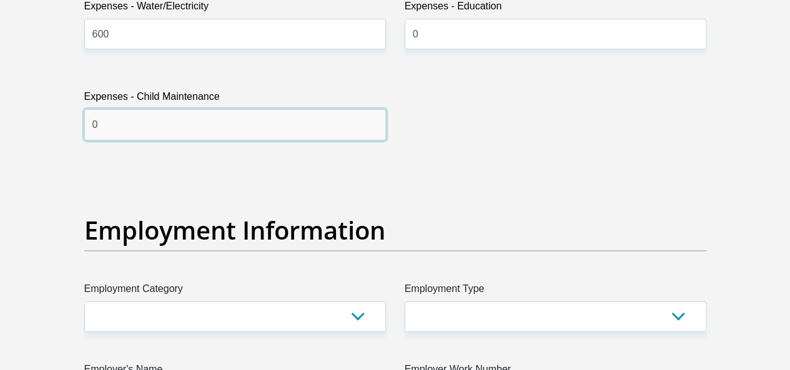
scroll to position [2247, 0]
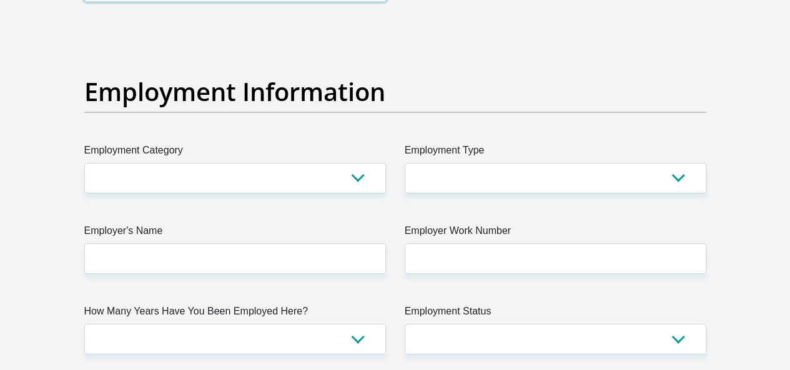
type input "0"
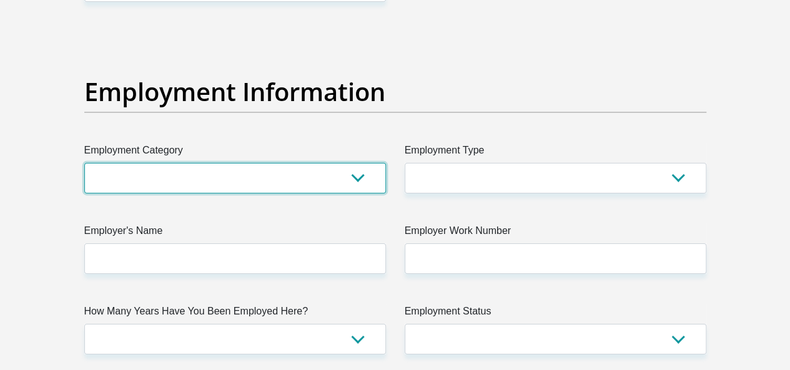
click at [110, 163] on select "AGRICULTURE ALCOHOL & TOBACCO CONSTRUCTION MATERIALS METALLURGY EQUIPMENT FOR R…" at bounding box center [234, 178] width 301 height 31
select select "22"
click at [84, 163] on select "AGRICULTURE ALCOHOL & TOBACCO CONSTRUCTION MATERIALS METALLURGY EQUIPMENT FOR R…" at bounding box center [234, 178] width 301 height 31
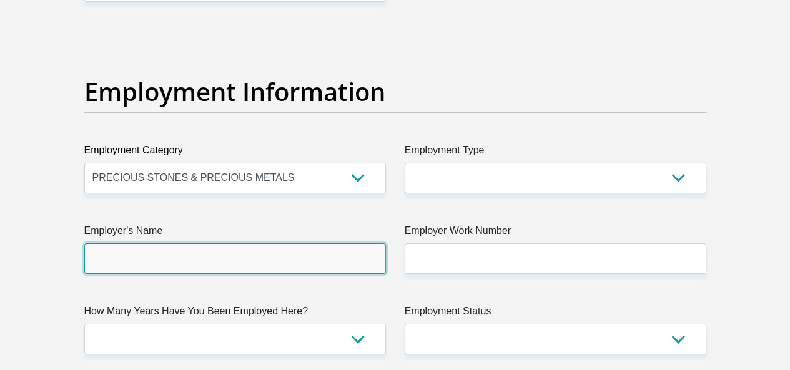
click at [153, 243] on input "Employer's Name" at bounding box center [234, 258] width 301 height 31
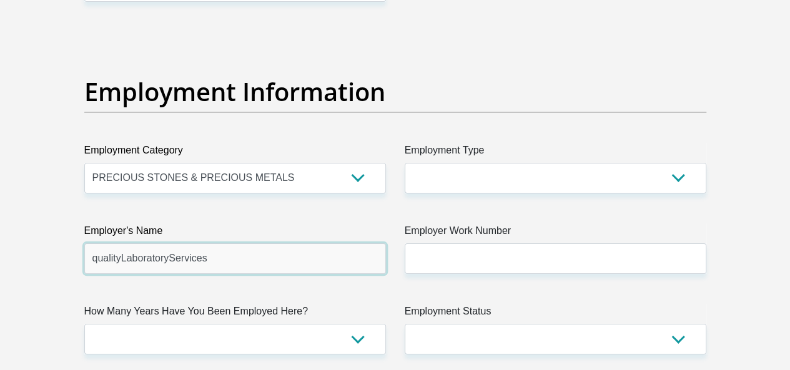
click at [121, 243] on input "qualityLaboratoryServices" at bounding box center [234, 258] width 301 height 31
drag, startPoint x: 94, startPoint y: 210, endPoint x: 119, endPoint y: 210, distance: 24.4
click at [99, 243] on input "qualityLaboratoryServices" at bounding box center [234, 258] width 301 height 31
type input "QualityLaboratoryServices"
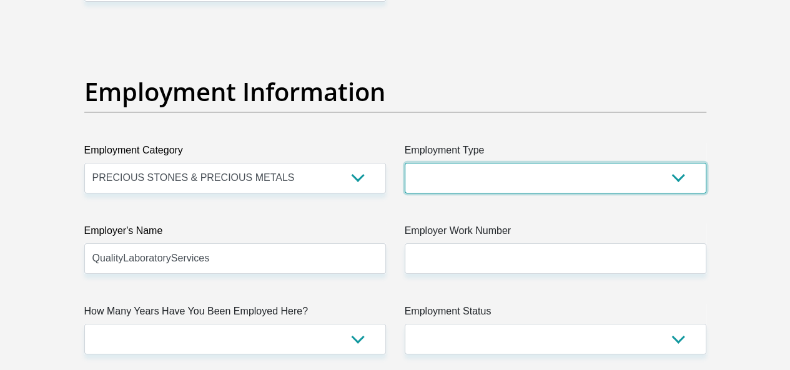
click at [481, 163] on select "College/Lecturer Craft Seller Creative Driver Executive Farmer Forces - Non Com…" at bounding box center [554, 178] width 301 height 31
click at [404, 163] on select "College/Lecturer Craft Seller Creative Driver Executive Farmer Forces - Non Com…" at bounding box center [554, 178] width 301 height 31
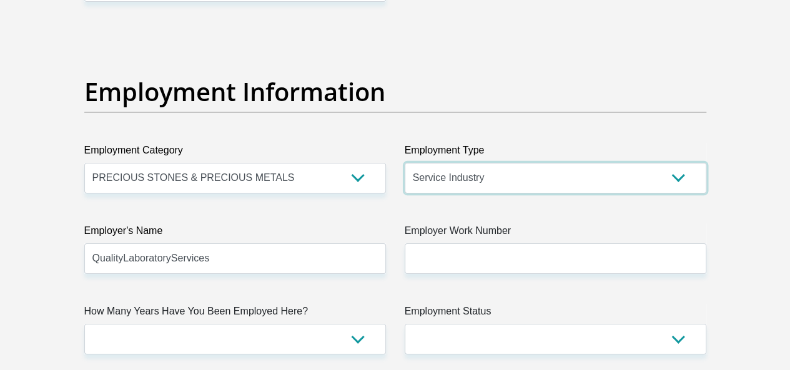
click at [518, 163] on select "College/Lecturer Craft Seller Creative Driver Executive Farmer Forces - Non Com…" at bounding box center [554, 178] width 301 height 31
select select "Semi-Professional Worker"
click at [404, 163] on select "College/Lecturer Craft Seller Creative Driver Executive Farmer Forces - Non Com…" at bounding box center [554, 178] width 301 height 31
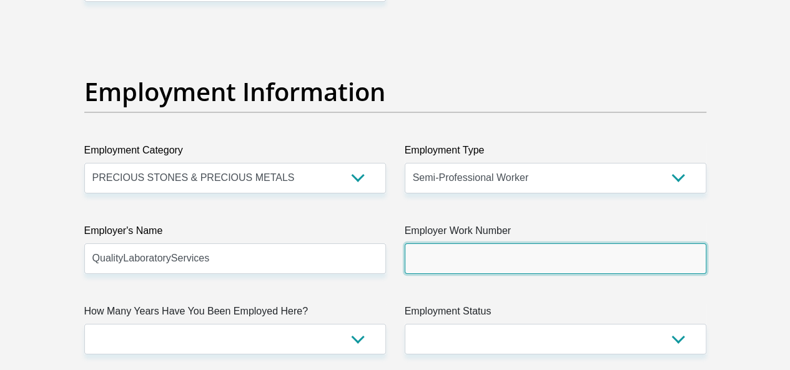
click at [454, 243] on input "Employer Work Number" at bounding box center [554, 258] width 301 height 31
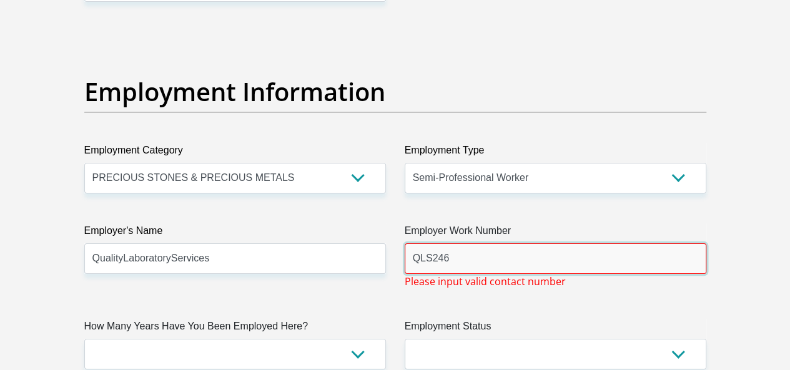
type input "QLS246"
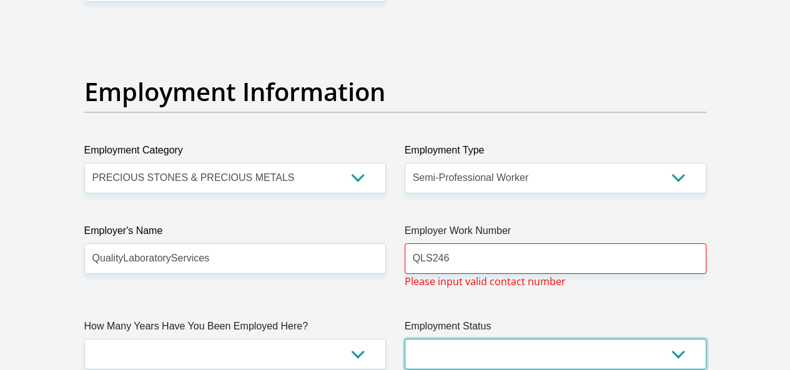
click at [467, 339] on select "Permanent/Full-time Part-time/Casual Contract Worker Self-Employed Housewife Re…" at bounding box center [554, 354] width 301 height 31
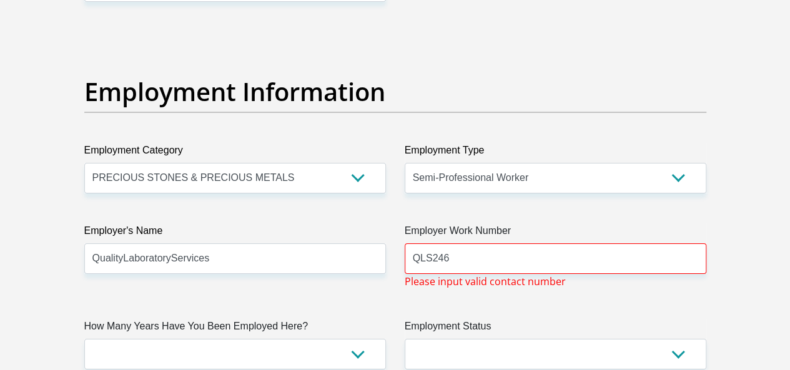
click at [302, 246] on div "Title Mr Ms Mrs Dr Other First Name Laka Surname George ID Number 9312105528087…" at bounding box center [395, 33] width 640 height 4076
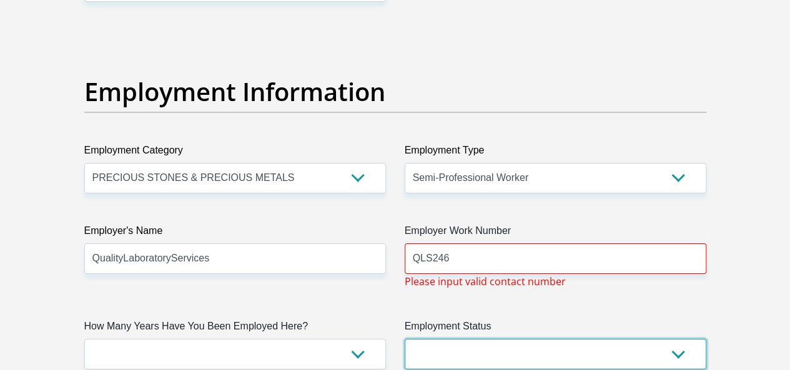
click at [486, 339] on select "Permanent/Full-time Part-time/Casual Contract Worker Self-Employed Housewife Re…" at bounding box center [554, 354] width 301 height 31
select select "1"
click at [404, 339] on select "Permanent/Full-time Part-time/Casual Contract Worker Self-Employed Housewife Re…" at bounding box center [554, 354] width 301 height 31
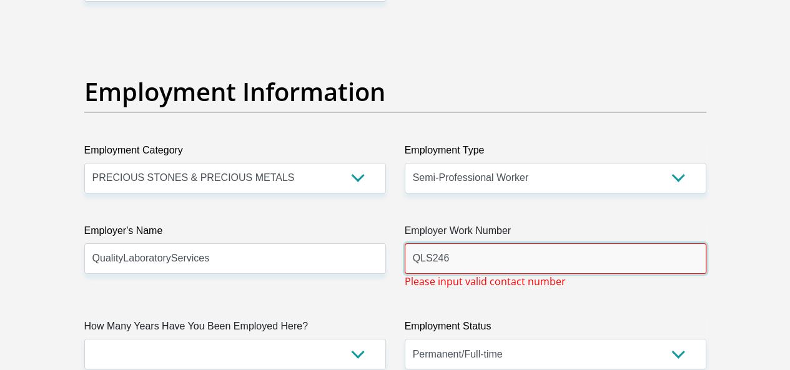
drag, startPoint x: 472, startPoint y: 213, endPoint x: 381, endPoint y: 222, distance: 91.0
click at [381, 222] on div "Title Mr Ms Mrs Dr Other First Name Laka Surname George ID Number 9312105528087…" at bounding box center [395, 33] width 640 height 4076
paste input "011 785 7000"
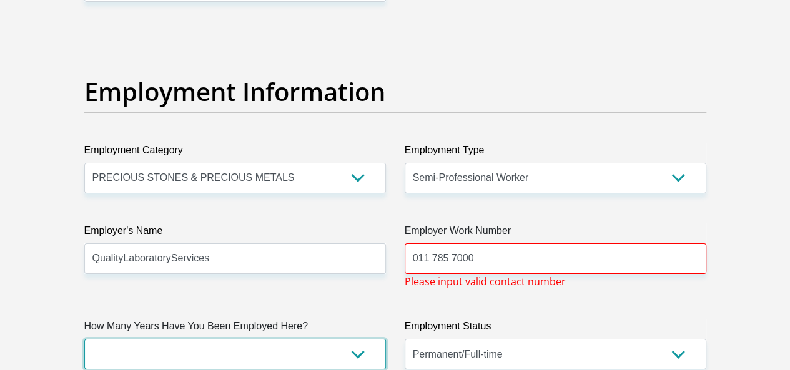
click at [196, 339] on select "less than 1 year 1-3 years 3-5 years 5+ years" at bounding box center [234, 354] width 301 height 31
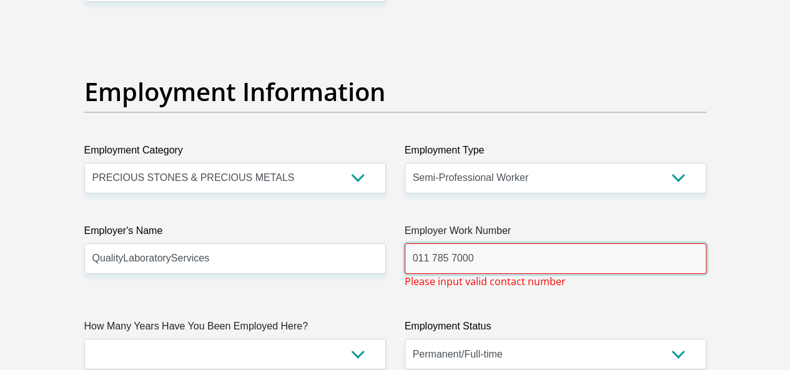
click at [449, 243] on input "011 785 7000" at bounding box center [554, 258] width 301 height 31
click at [432, 243] on input "011 7857000" at bounding box center [554, 258] width 301 height 31
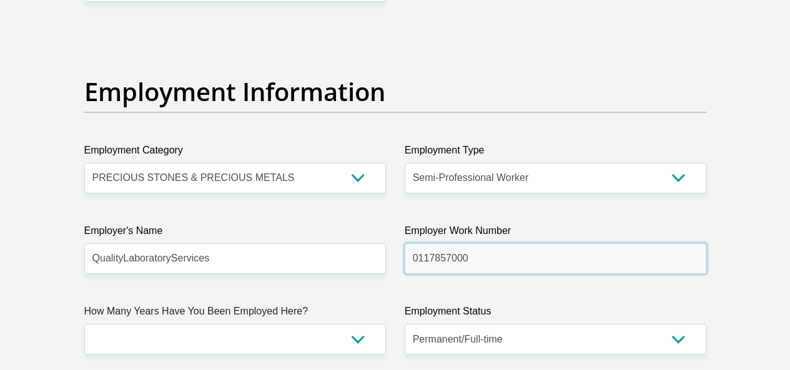
type input "0117857000"
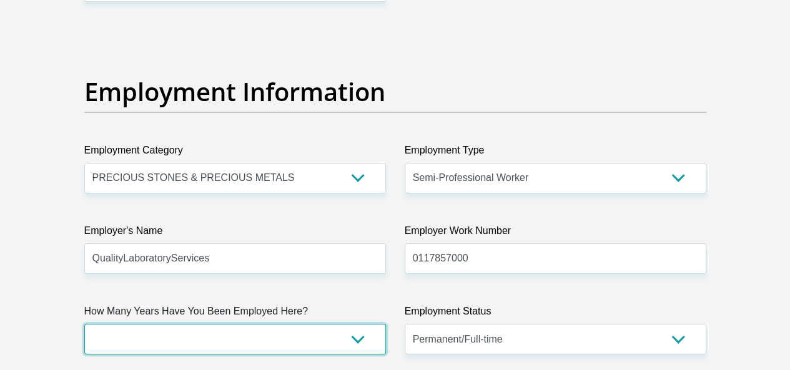
click at [120, 324] on select "less than 1 year 1-3 years 3-5 years 5+ years" at bounding box center [234, 339] width 301 height 31
select select "24"
click at [84, 324] on select "less than 1 year 1-3 years 3-5 years 5+ years" at bounding box center [234, 339] width 301 height 31
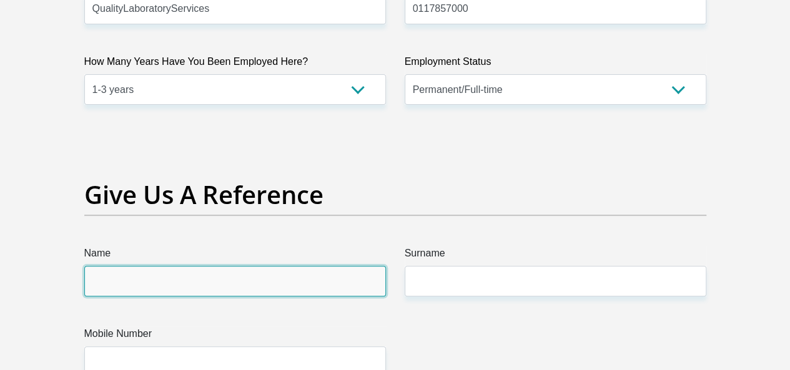
click at [139, 266] on input "Name" at bounding box center [234, 281] width 301 height 31
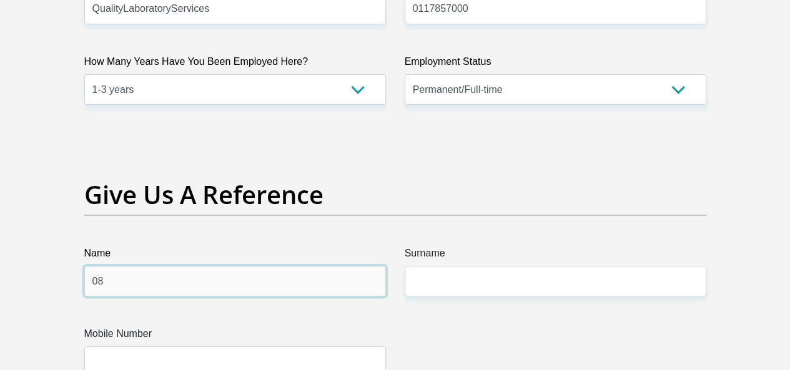
type input "0"
type input "Collin"
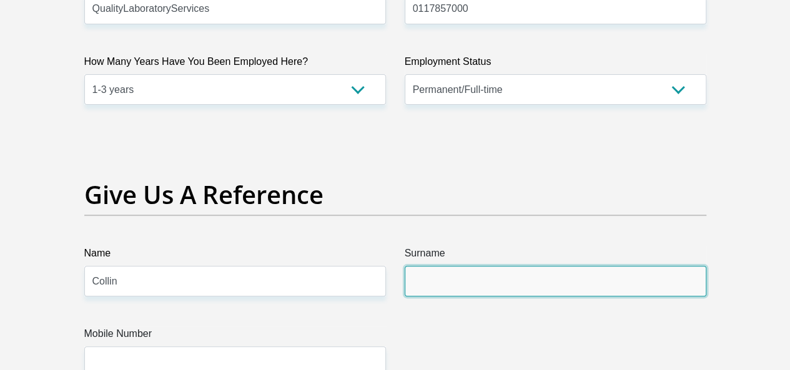
drag, startPoint x: 436, startPoint y: 225, endPoint x: 443, endPoint y: 224, distance: 7.0
click at [436, 266] on input "Surname" at bounding box center [554, 281] width 301 height 31
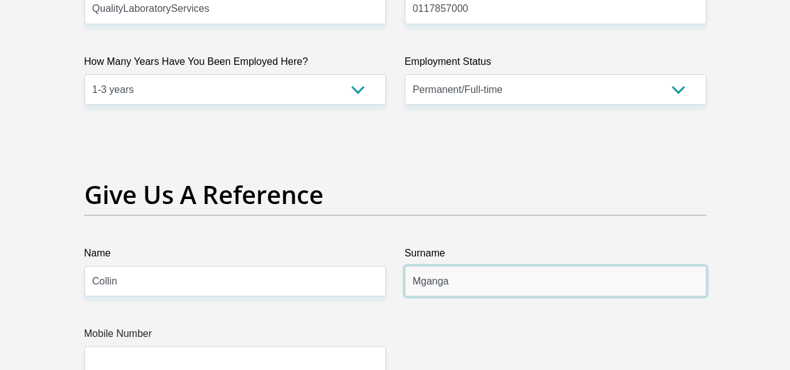
drag, startPoint x: 421, startPoint y: 237, endPoint x: 439, endPoint y: 237, distance: 18.1
click at [421, 266] on input "Mganga" at bounding box center [554, 281] width 301 height 31
type input "Mnganga"
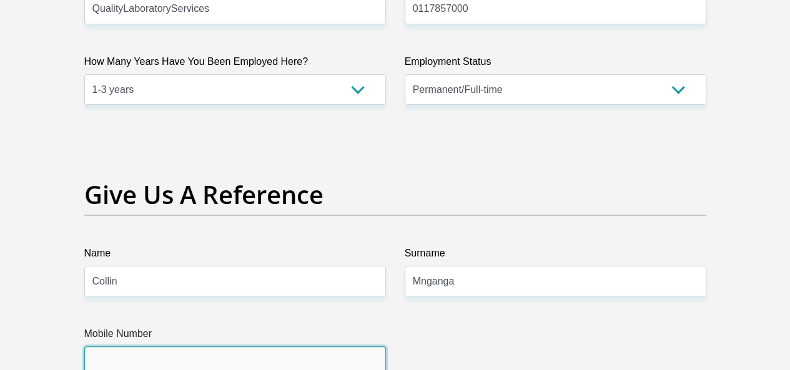
click at [129, 346] on input "Mobile Number" at bounding box center [234, 361] width 301 height 31
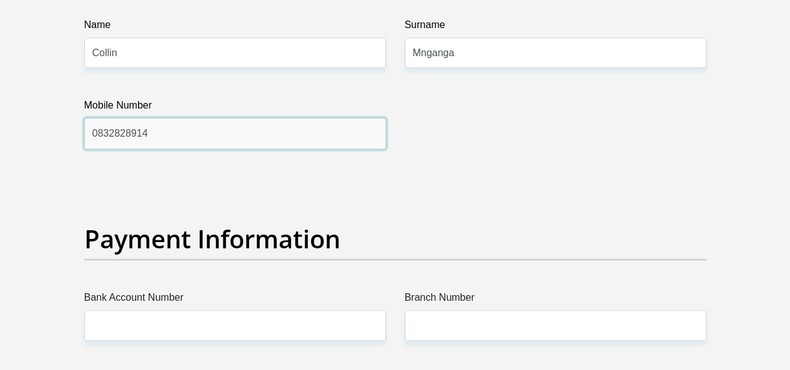
scroll to position [2746, 0]
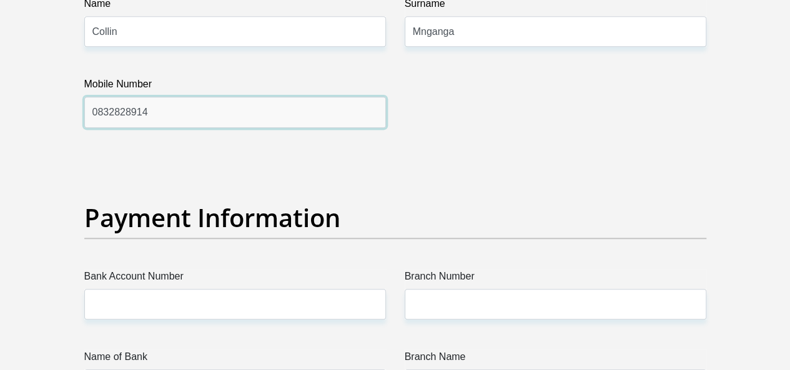
type input "0832828914"
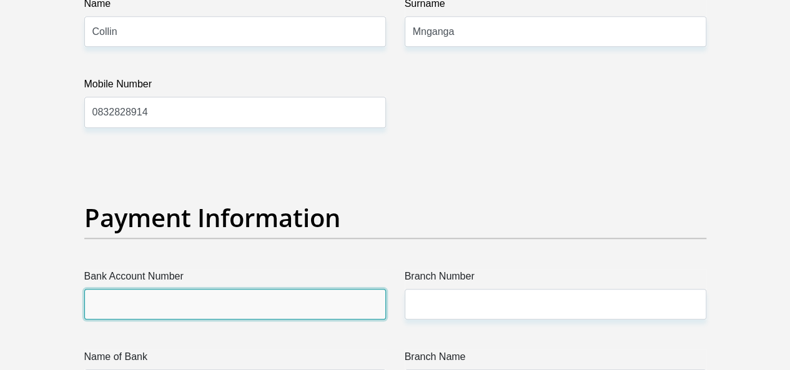
click at [139, 289] on input "Bank Account Number" at bounding box center [234, 304] width 301 height 31
type input "9357871652"
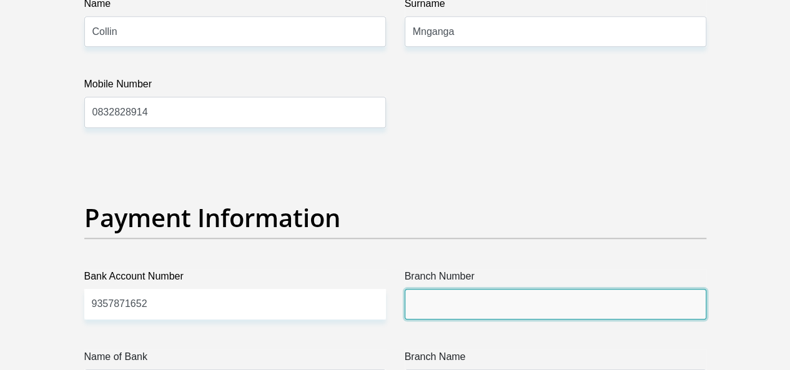
click at [474, 289] on input "Branch Number" at bounding box center [554, 304] width 301 height 31
type input "632005"
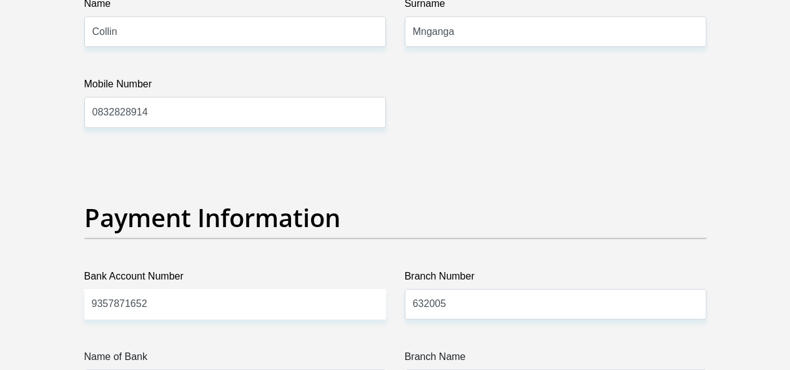
drag, startPoint x: 650, startPoint y: 160, endPoint x: 656, endPoint y: 137, distance: 24.5
drag, startPoint x: 656, startPoint y: 137, endPoint x: 413, endPoint y: 113, distance: 244.0
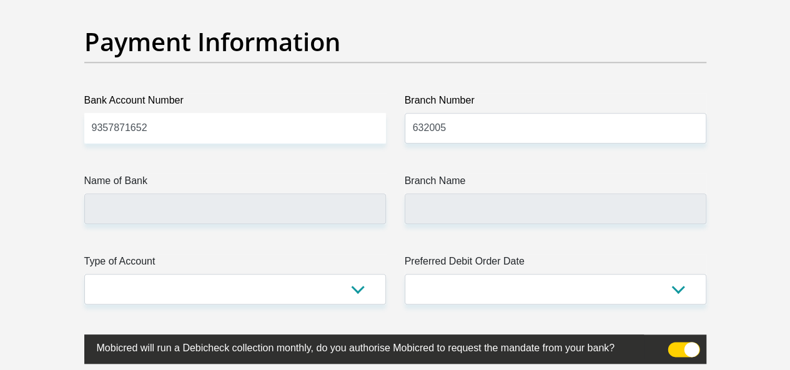
scroll to position [2934, 0]
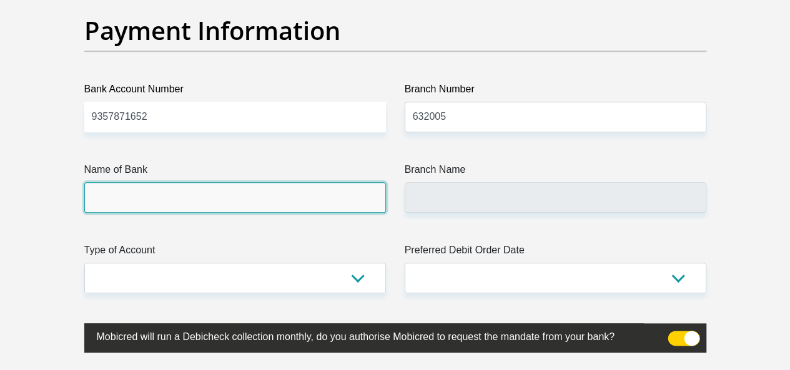
click at [129, 182] on input "Name of Bank" at bounding box center [234, 197] width 301 height 31
type input "ABSA BANK"
type input "ABSA ELECTRONIC SETTLEMENT CNT"
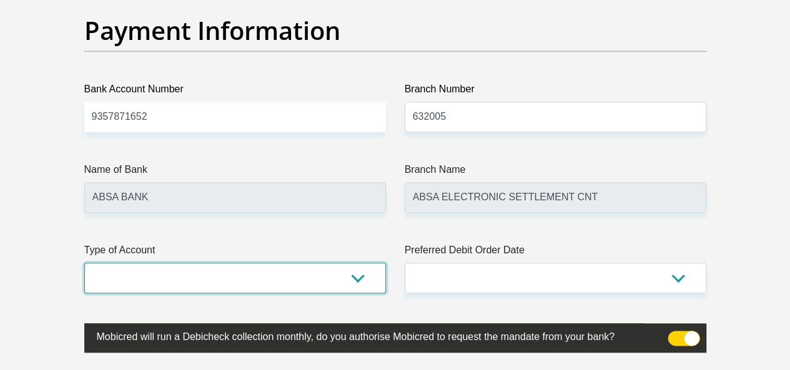
click at [361, 263] on select "Cheque Savings" at bounding box center [234, 278] width 301 height 31
select select "SAV"
click at [84, 263] on select "Cheque Savings" at bounding box center [234, 278] width 301 height 31
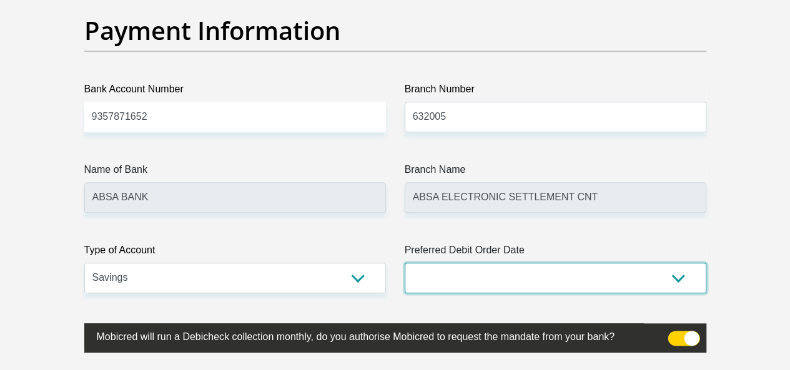
click at [461, 263] on select "1st 2nd 3rd 4th 5th 7th 18th 19th 20th 21st 22nd 23rd 24th 25th 26th 27th 28th …" at bounding box center [554, 278] width 301 height 31
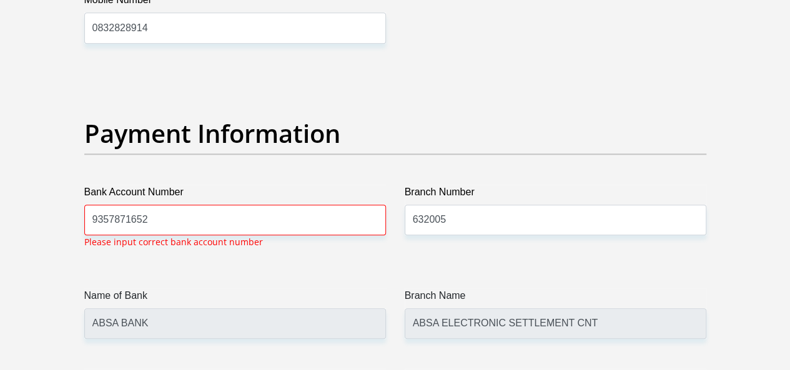
scroll to position [2829, 0]
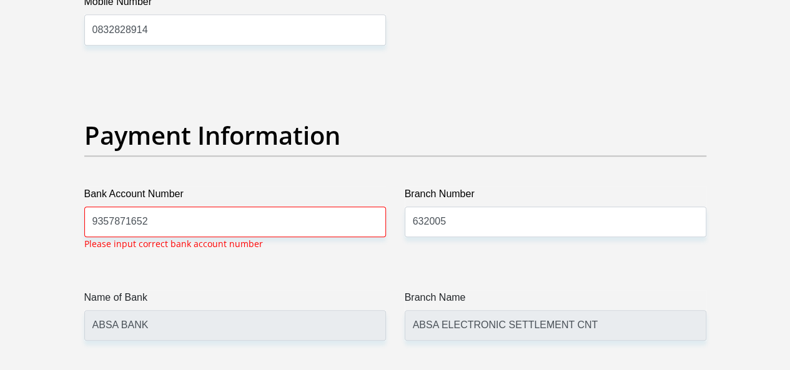
select select "25"
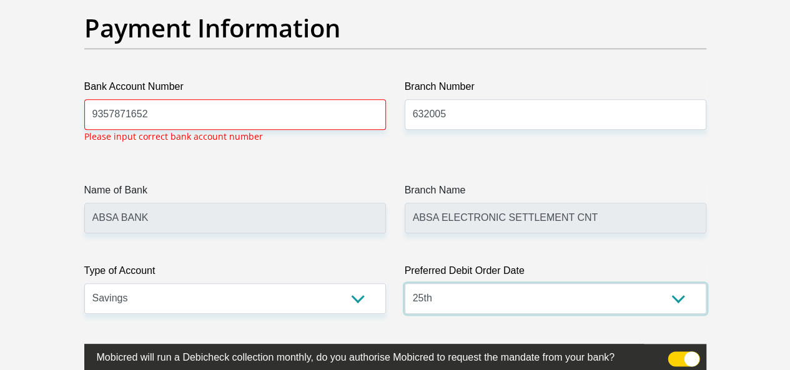
scroll to position [2891, 0]
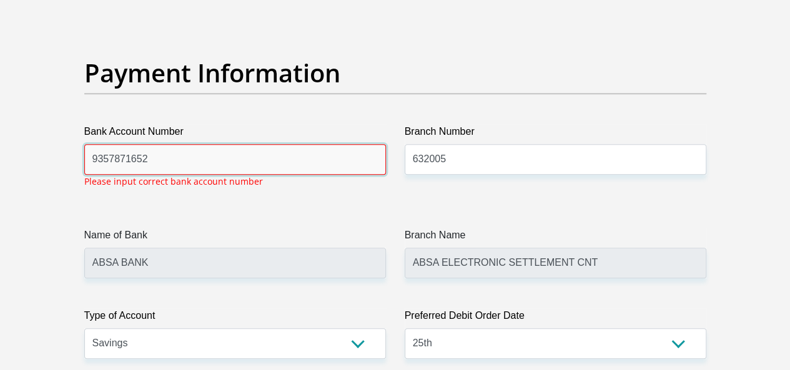
drag, startPoint x: 167, startPoint y: 113, endPoint x: 206, endPoint y: 120, distance: 39.3
click at [167, 144] on input "9357871652" at bounding box center [234, 159] width 301 height 31
type input "9357871650"
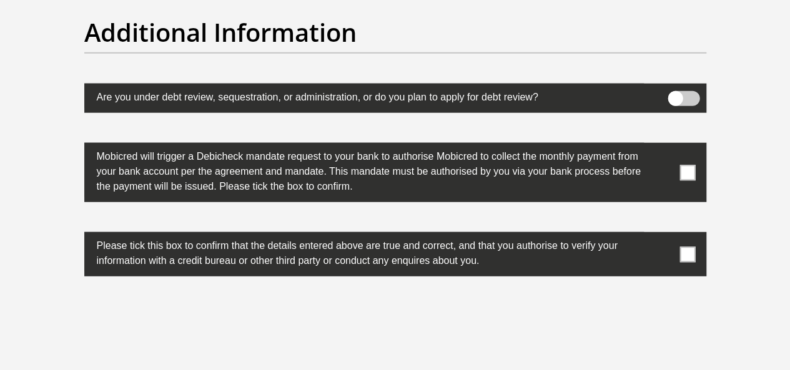
scroll to position [3952, 0]
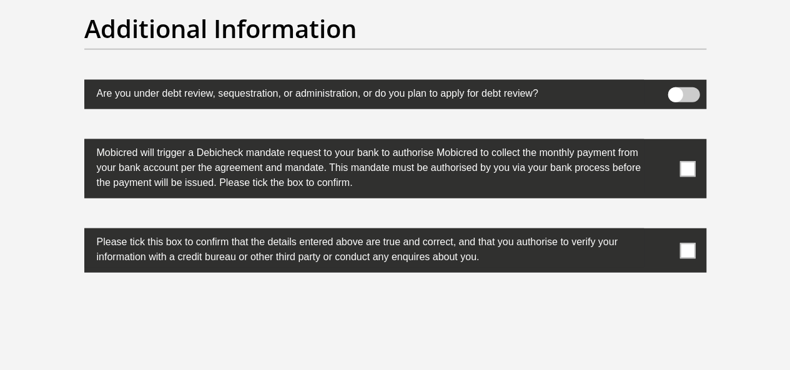
click at [683, 161] on span at bounding box center [687, 169] width 16 height 16
click at [662, 142] on input "checkbox" at bounding box center [662, 142] width 0 height 0
click at [682, 243] on span at bounding box center [687, 251] width 16 height 16
click at [662, 232] on input "checkbox" at bounding box center [662, 232] width 0 height 0
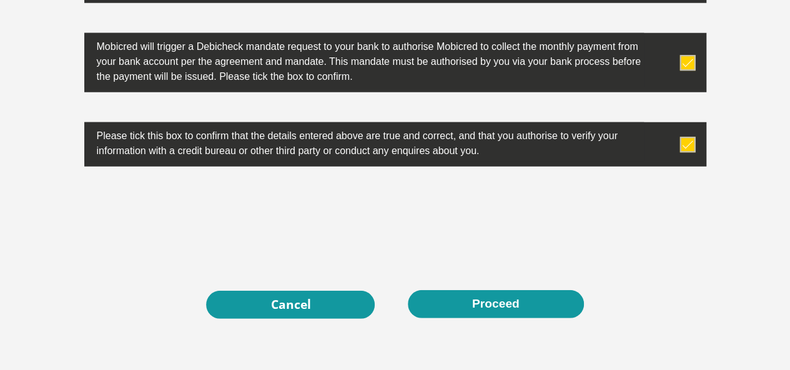
scroll to position [4077, 0]
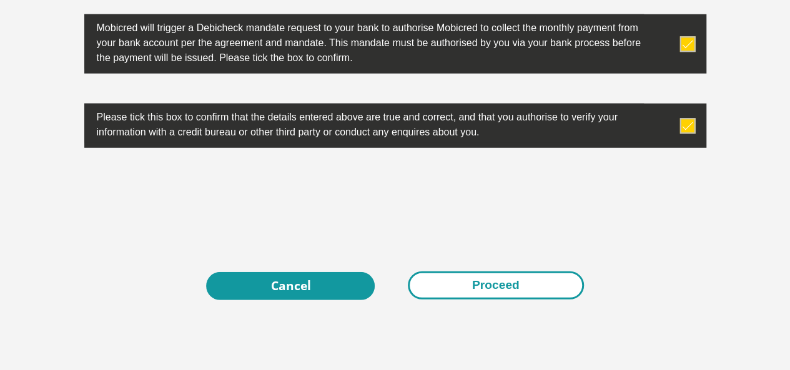
click at [493, 272] on button "Proceed" at bounding box center [496, 286] width 176 height 28
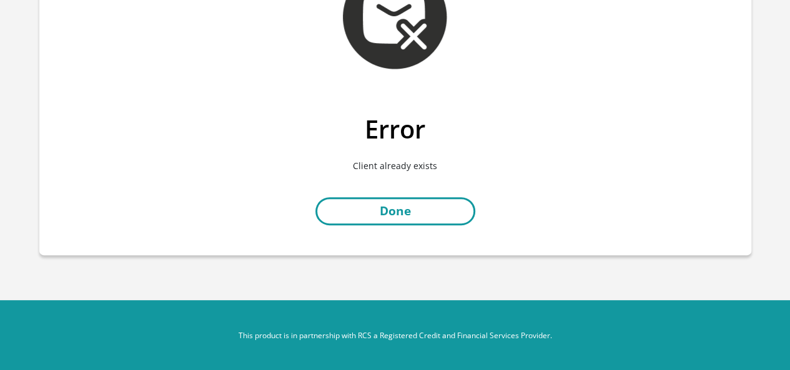
scroll to position [110, 0]
click at [381, 210] on link "Done" at bounding box center [395, 211] width 160 height 28
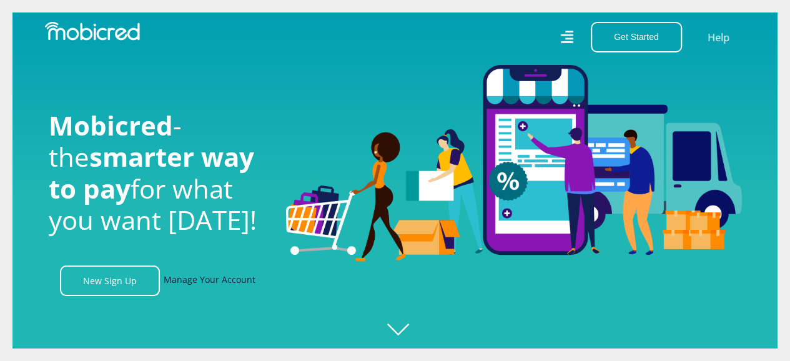
click at [212, 281] on link "Manage Your Account" at bounding box center [210, 280] width 92 height 31
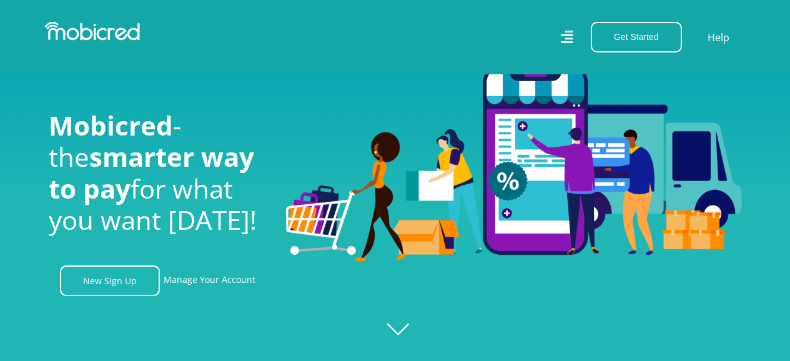
scroll to position [187, 0]
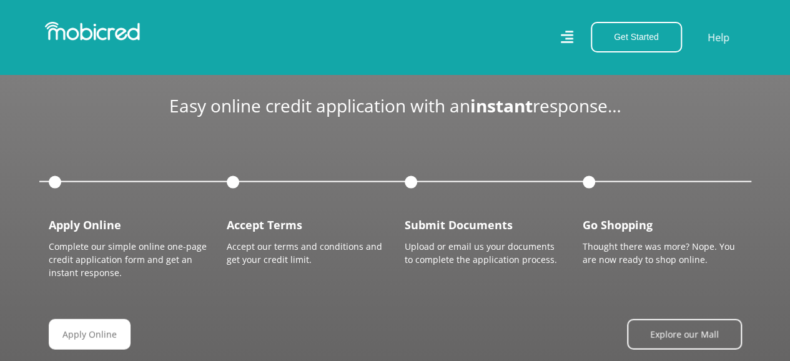
scroll to position [0, 1601]
click at [84, 333] on link "Apply Online" at bounding box center [95, 334] width 82 height 31
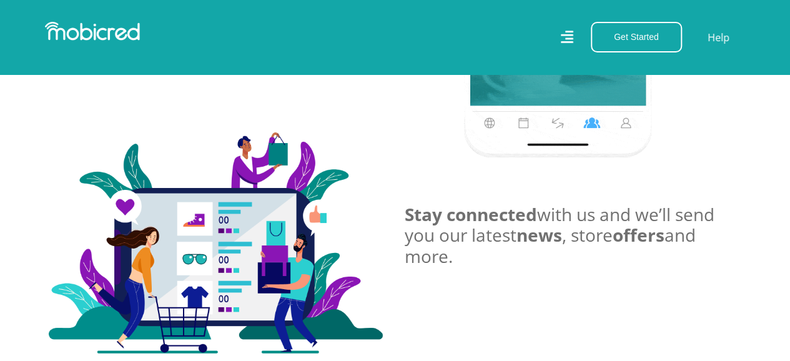
scroll to position [2372, 0]
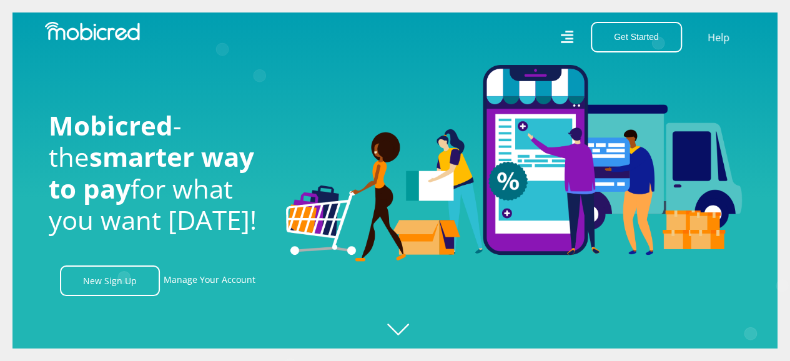
click at [568, 38] on icon at bounding box center [566, 36] width 12 height 17
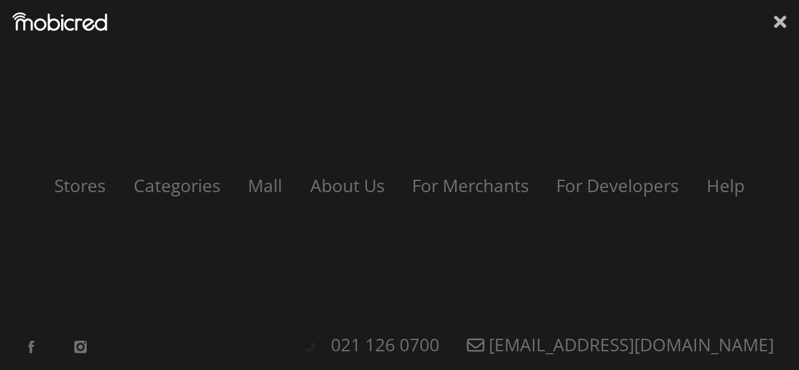
click at [782, 22] on icon at bounding box center [780, 22] width 12 height 12
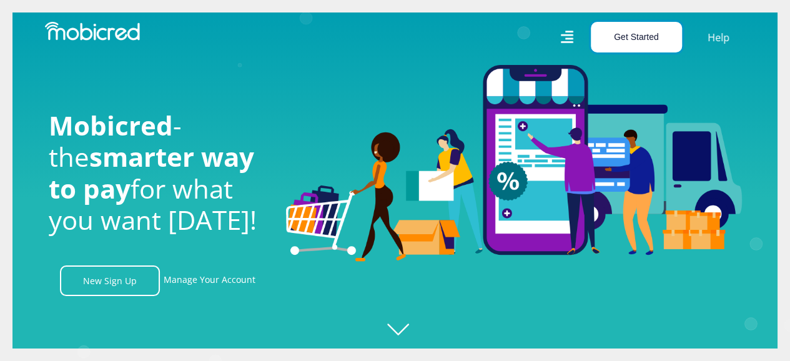
click at [640, 37] on button "Get Started" at bounding box center [635, 37] width 91 height 31
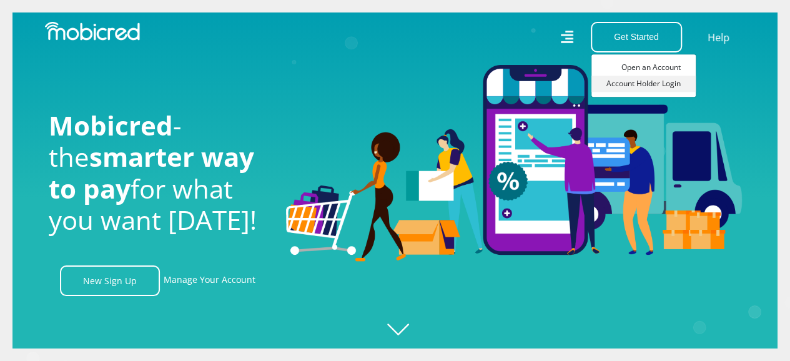
click at [650, 82] on link "Account Holder Login" at bounding box center [643, 84] width 104 height 16
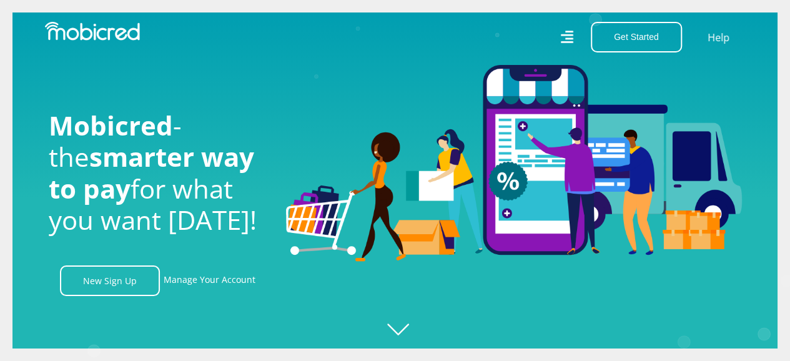
scroll to position [0, 2135]
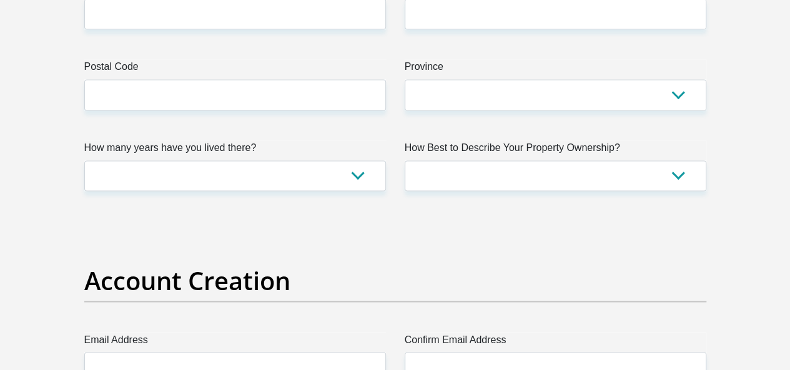
scroll to position [1061, 0]
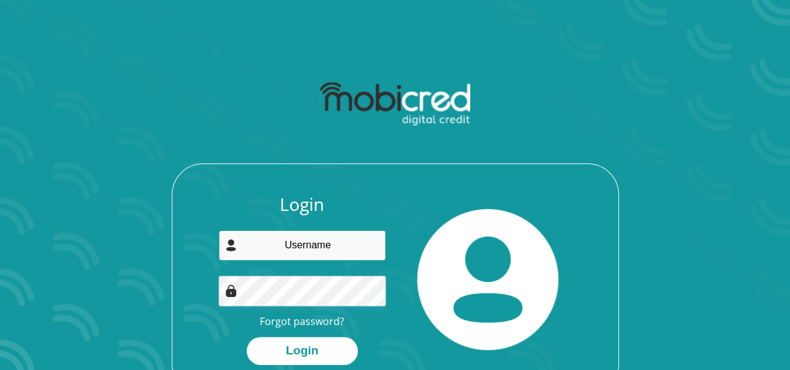
click at [297, 243] on input "email" at bounding box center [301, 245] width 167 height 31
type input "[EMAIL_ADDRESS][DOMAIN_NAME]"
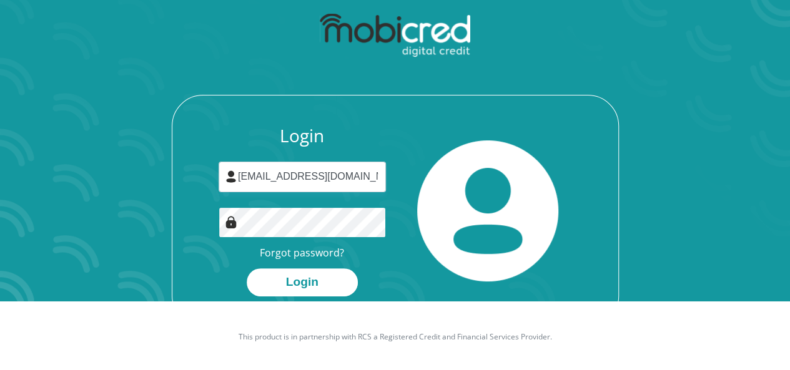
scroll to position [71, 0]
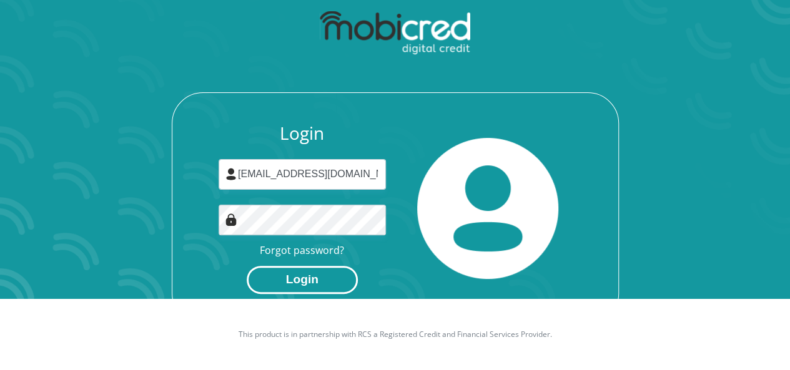
click at [305, 284] on button "Login" at bounding box center [302, 280] width 111 height 28
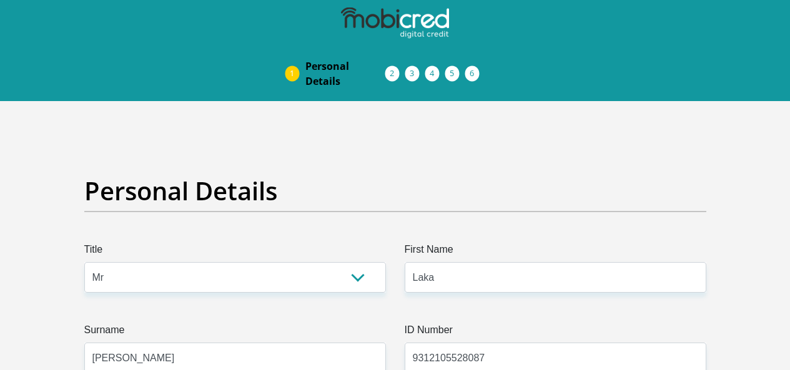
select select "Mr"
select select "1"
select select "ZAF"
select select "tsn"
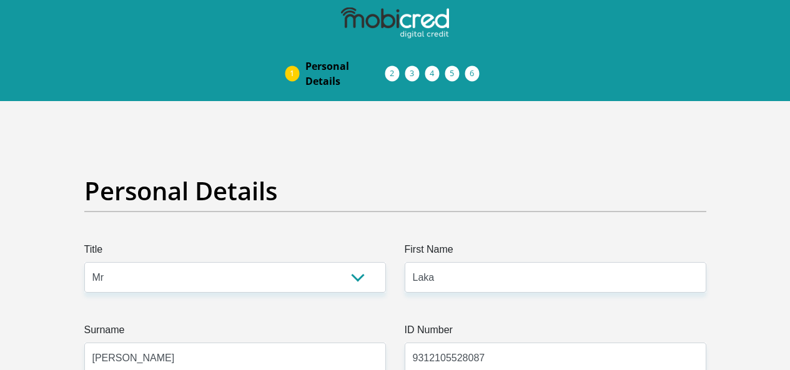
select select "2"
select select "[GEOGRAPHIC_DATA]"
select select "5"
select select "parents"
select select "22"
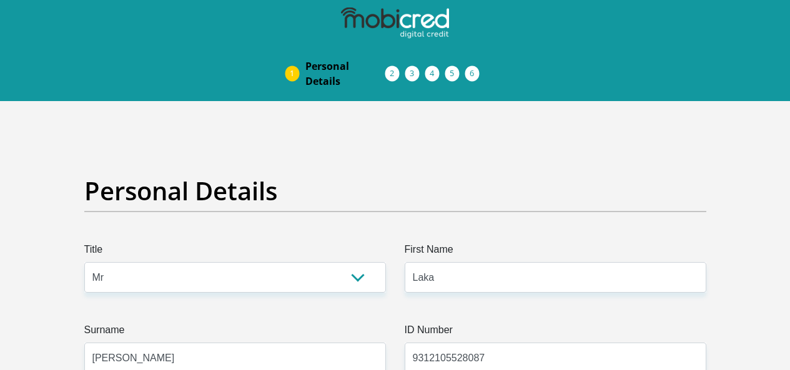
select select "Semi-Professional Worker"
select select "24"
select select "1"
select select "SAV"
select select "25"
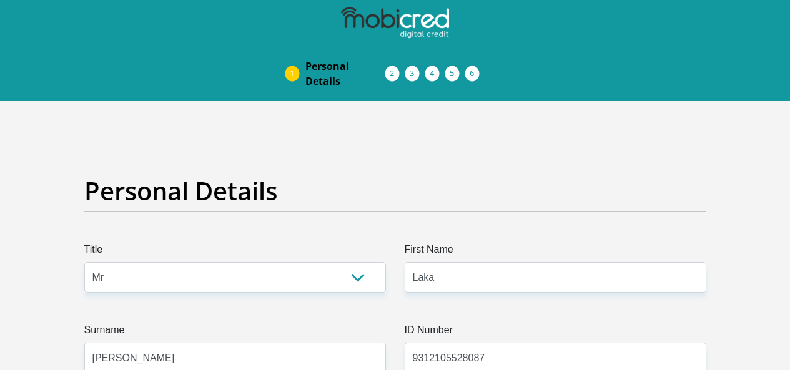
scroll to position [4077, 0]
